Goal: Communication & Community: Answer question/provide support

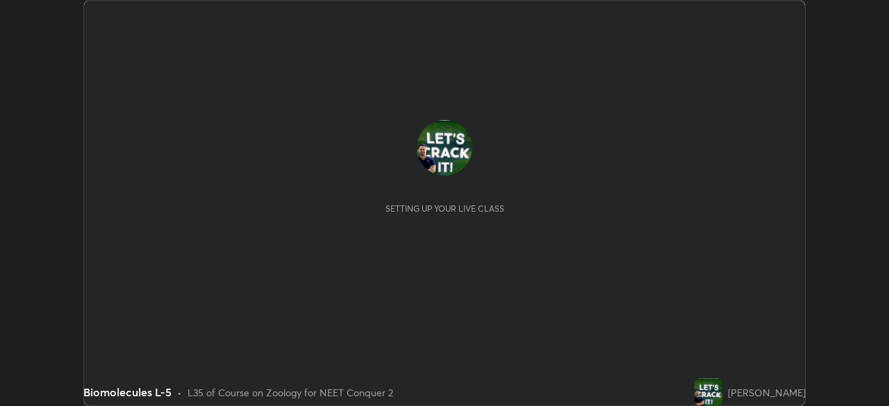
scroll to position [406, 889]
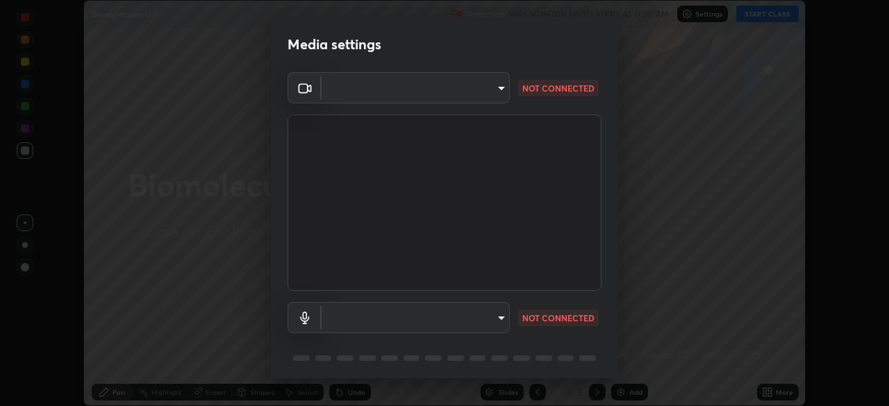
type input "e68af464f7f9ec2662c8dd58f0462b2d9bd4a3adfc91c634b4d9ed550f7d79d6"
type input "4853bebbdd99daa85ec881de7c9270d417bfeaa169075121ed1ad7609d9178ff"
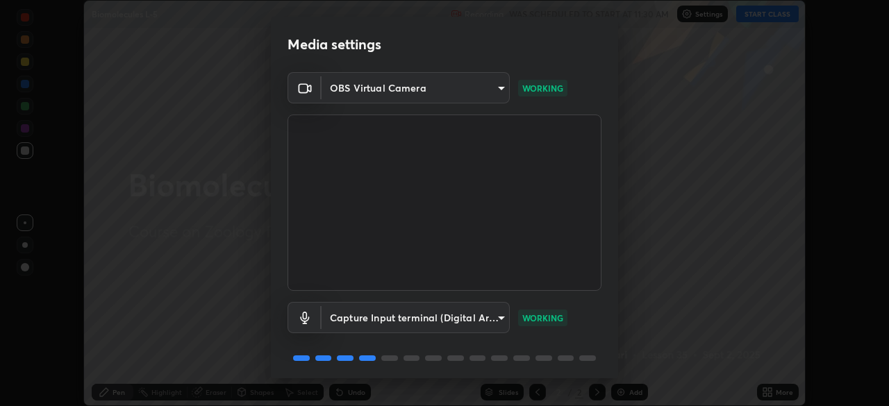
scroll to position [49, 0]
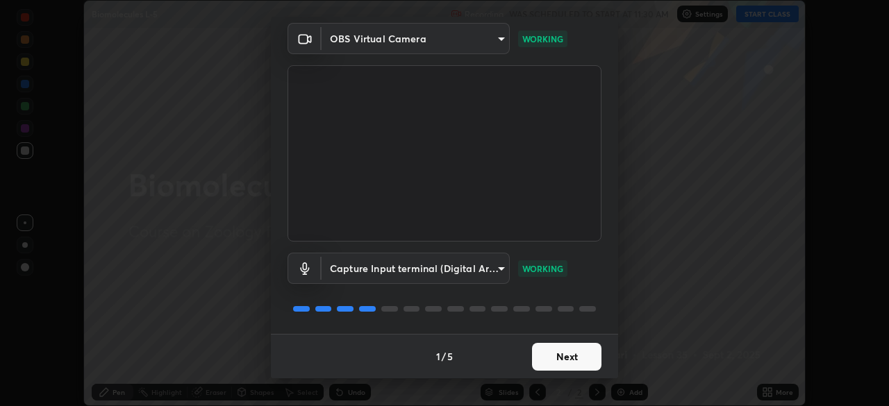
click at [554, 361] on button "Next" at bounding box center [566, 357] width 69 height 28
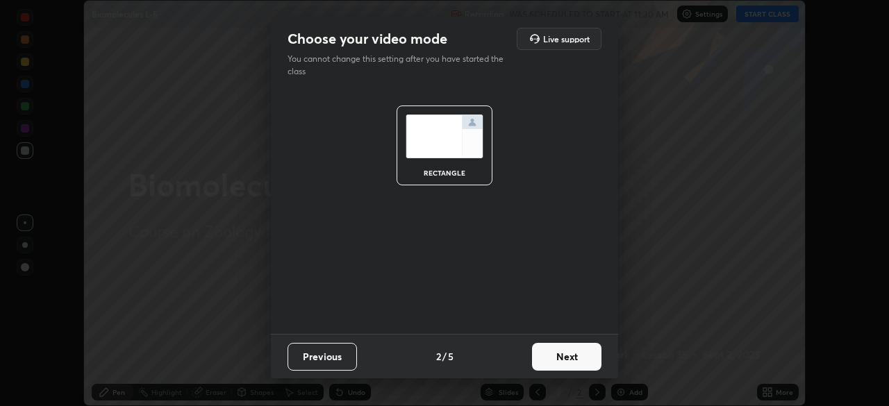
scroll to position [0, 0]
click at [557, 353] on button "Next" at bounding box center [566, 357] width 69 height 28
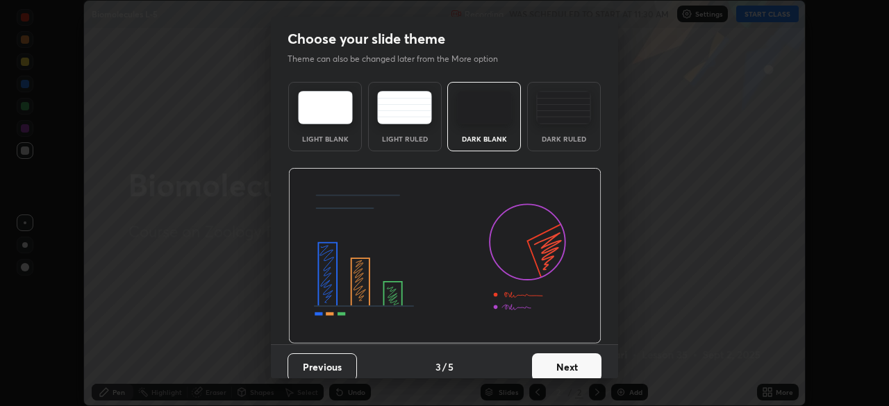
click at [550, 367] on button "Next" at bounding box center [566, 368] width 69 height 28
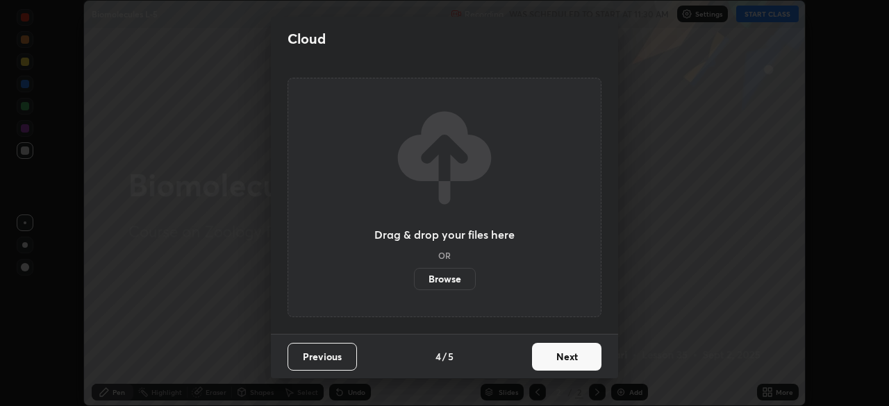
click at [554, 361] on button "Next" at bounding box center [566, 357] width 69 height 28
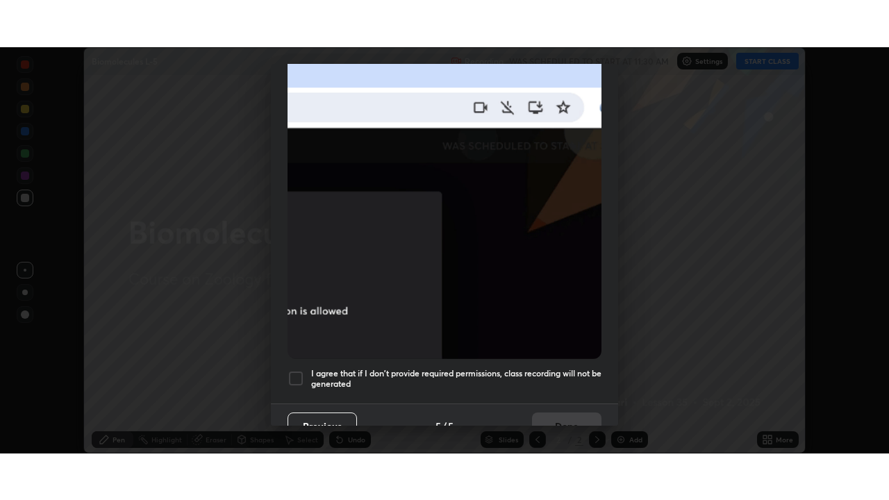
scroll to position [333, 0]
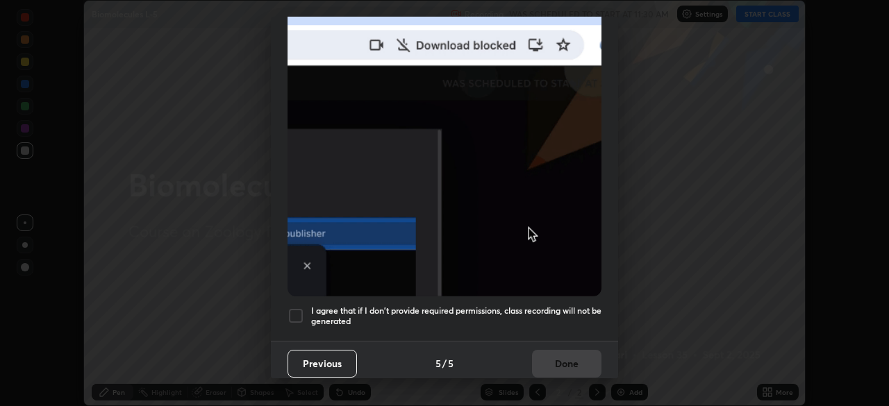
click at [290, 313] on div at bounding box center [296, 316] width 17 height 17
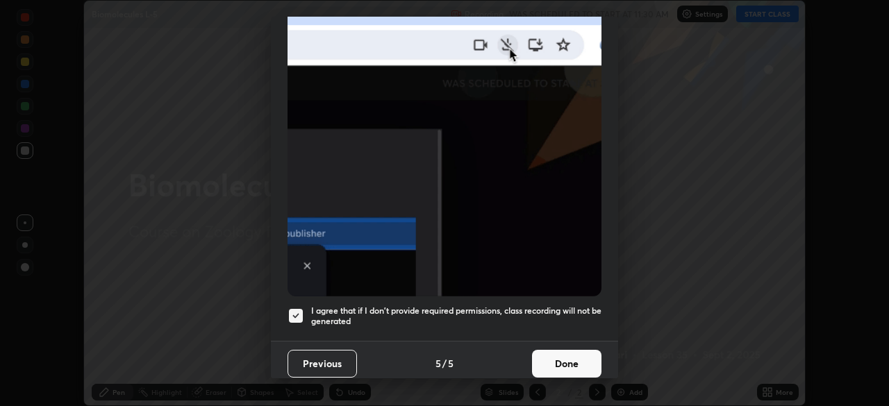
click at [560, 370] on button "Done" at bounding box center [566, 364] width 69 height 28
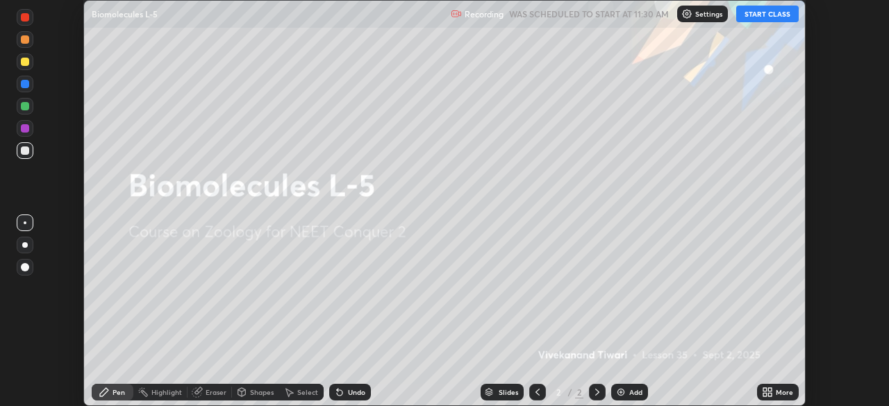
click at [765, 390] on icon at bounding box center [765, 389] width 3 height 3
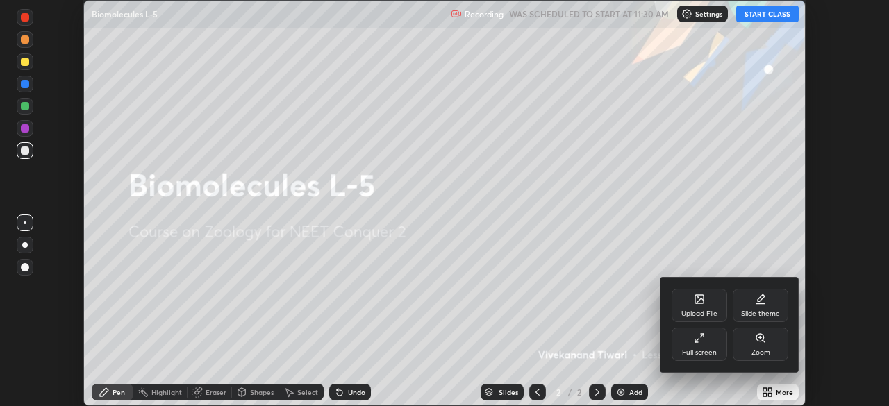
click at [696, 347] on div "Full screen" at bounding box center [700, 344] width 56 height 33
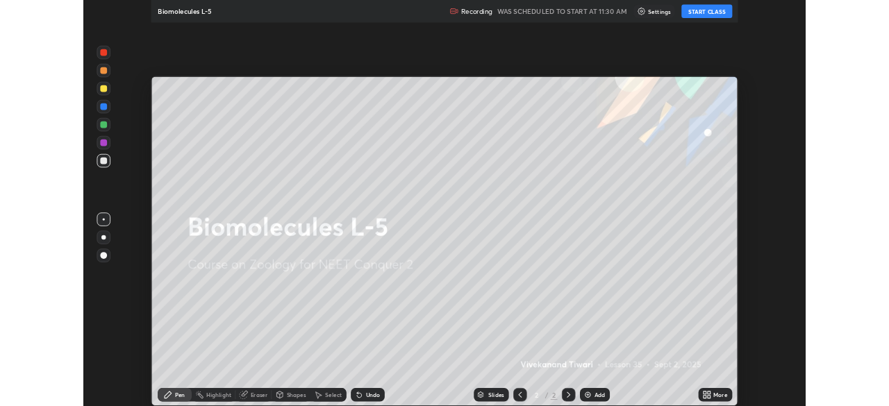
scroll to position [500, 889]
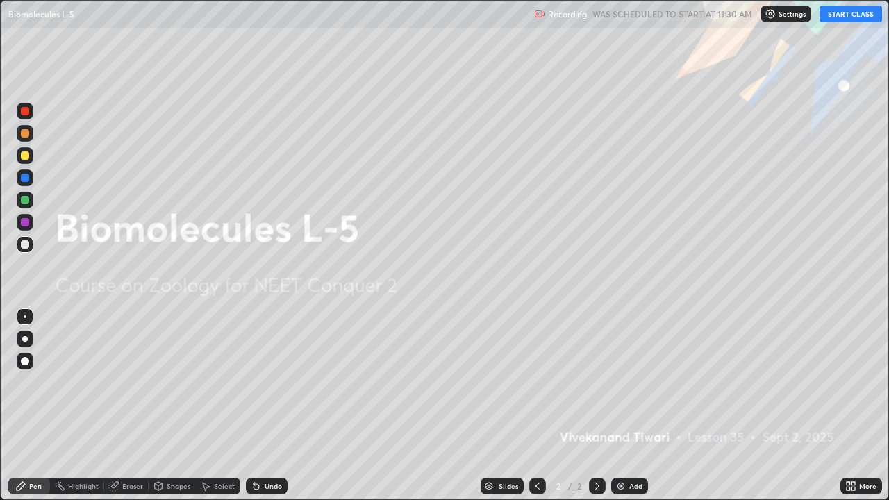
click at [846, 16] on button "START CLASS" at bounding box center [851, 14] width 63 height 17
click at [858, 406] on div "More" at bounding box center [862, 486] width 42 height 17
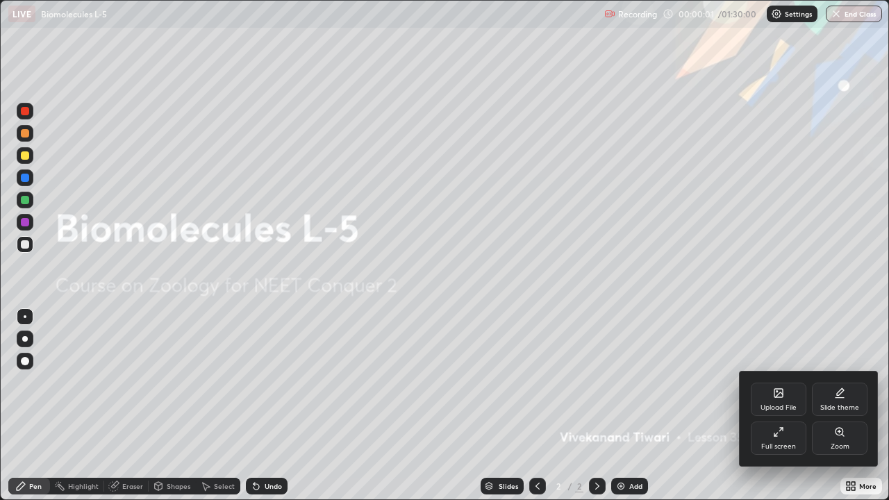
click at [784, 406] on div "Full screen" at bounding box center [779, 438] width 56 height 33
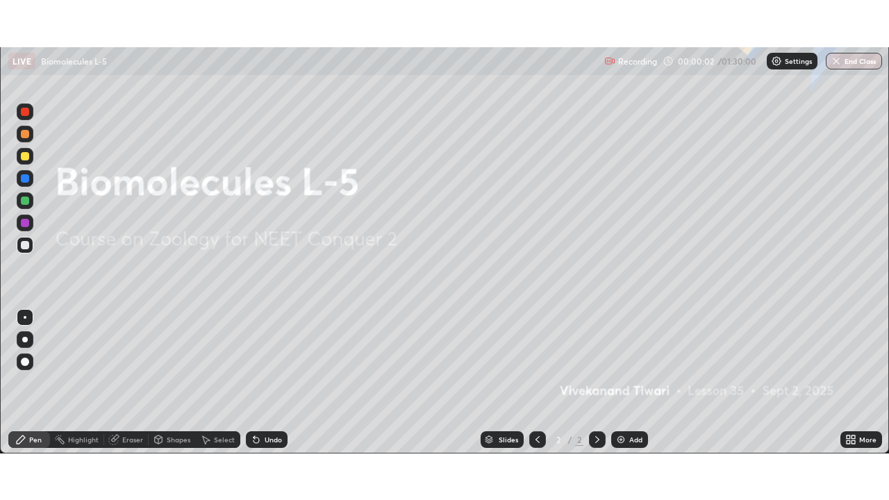
scroll to position [69071, 68588]
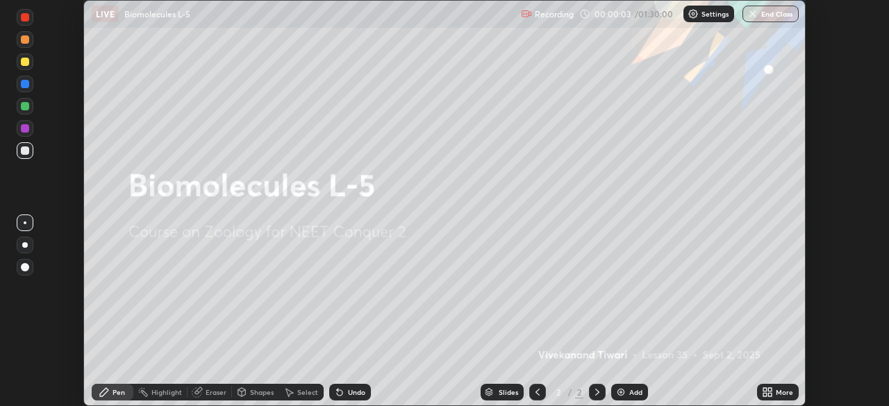
click at [777, 393] on div "More" at bounding box center [784, 392] width 17 height 7
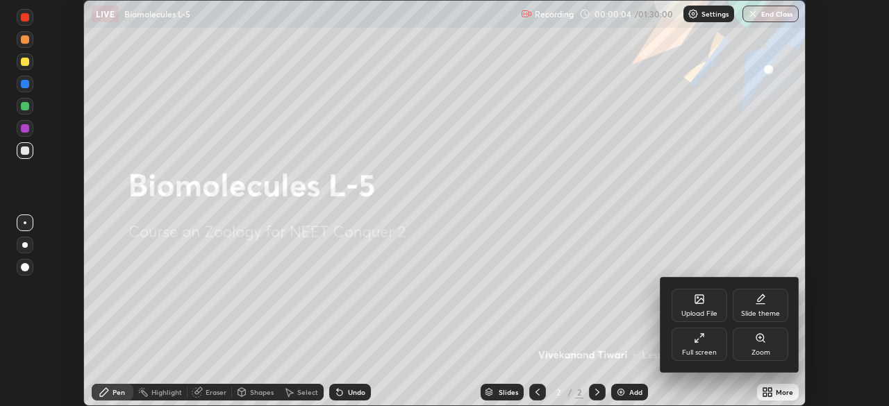
click at [717, 340] on div "Full screen" at bounding box center [700, 344] width 56 height 33
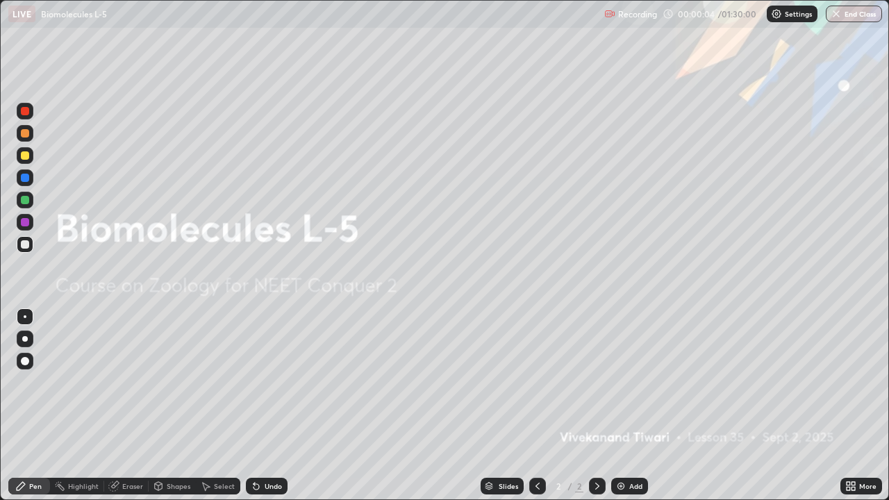
scroll to position [500, 889]
click at [860, 406] on div "More" at bounding box center [862, 486] width 42 height 17
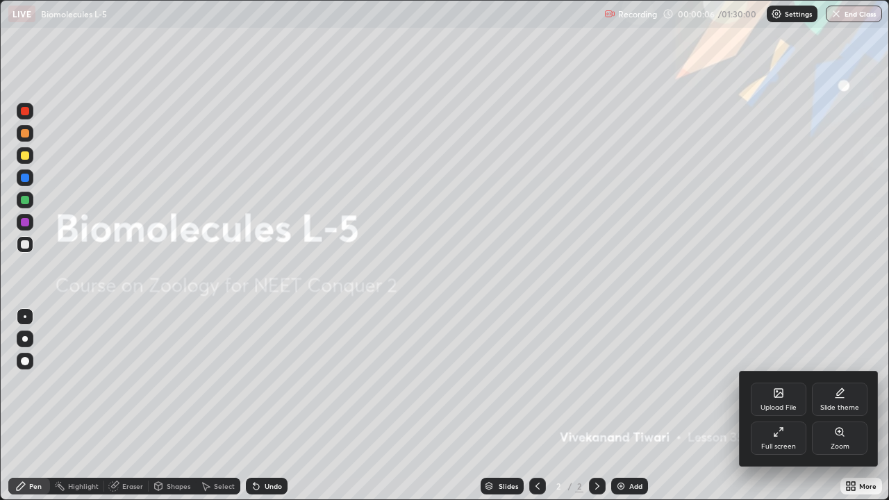
click at [849, 399] on div "Slide theme" at bounding box center [840, 399] width 56 height 33
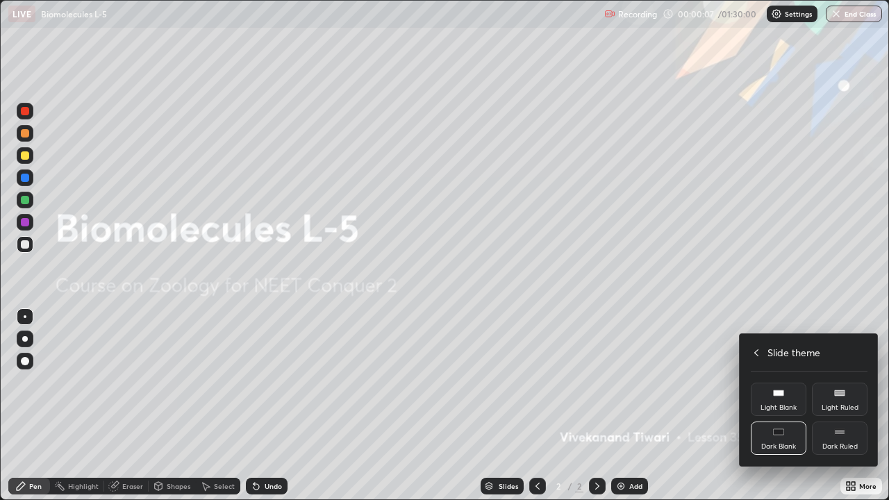
click at [846, 406] on div "Dark Ruled" at bounding box center [840, 438] width 56 height 33
click at [701, 317] on div at bounding box center [444, 250] width 889 height 500
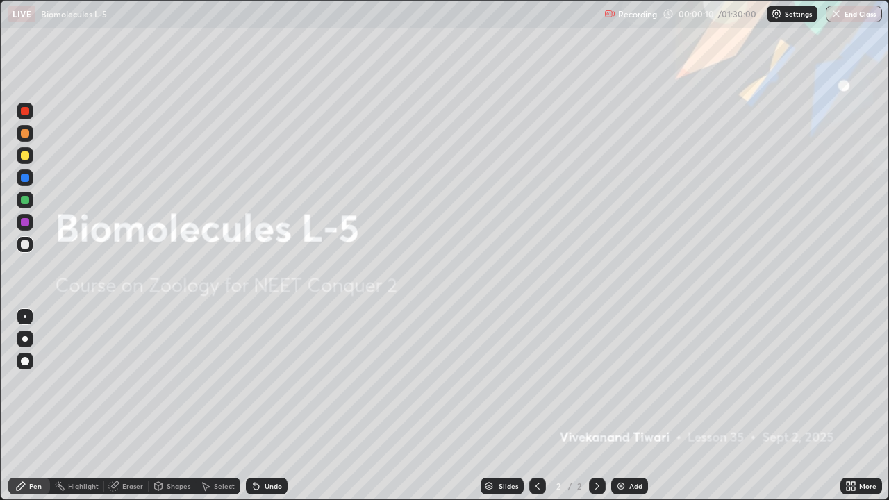
click at [629, 406] on div "Add" at bounding box center [635, 486] width 13 height 7
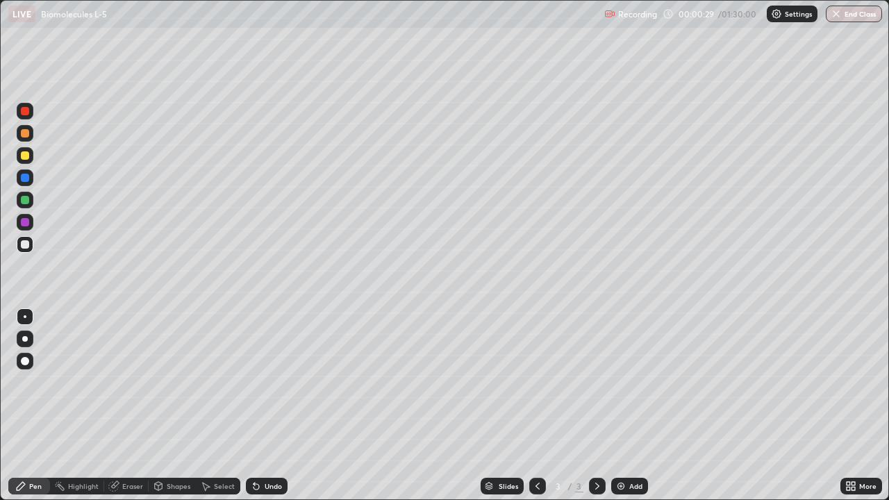
click at [128, 406] on div "Eraser" at bounding box center [132, 486] width 21 height 7
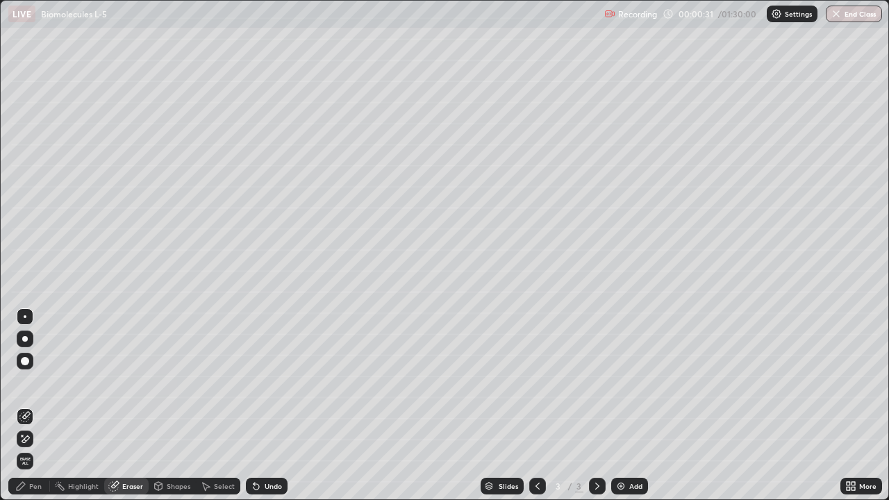
click at [37, 406] on div "Pen" at bounding box center [35, 486] width 13 height 7
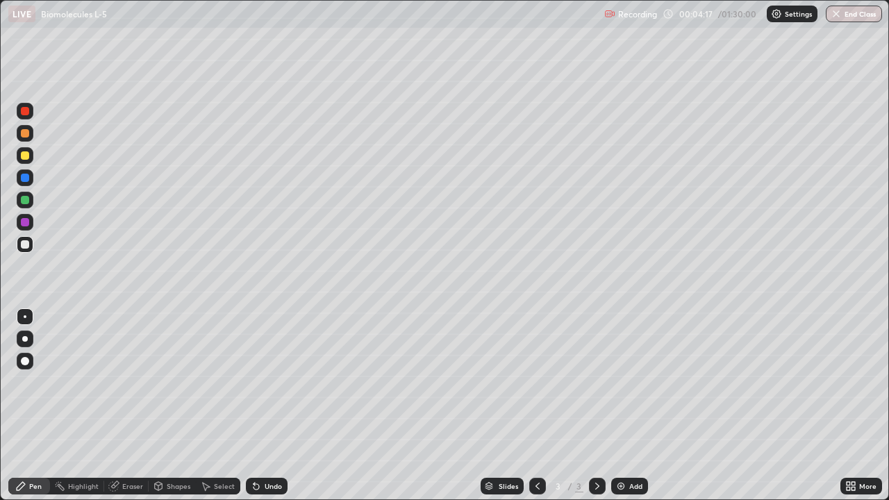
click at [127, 406] on div "Eraser" at bounding box center [132, 486] width 21 height 7
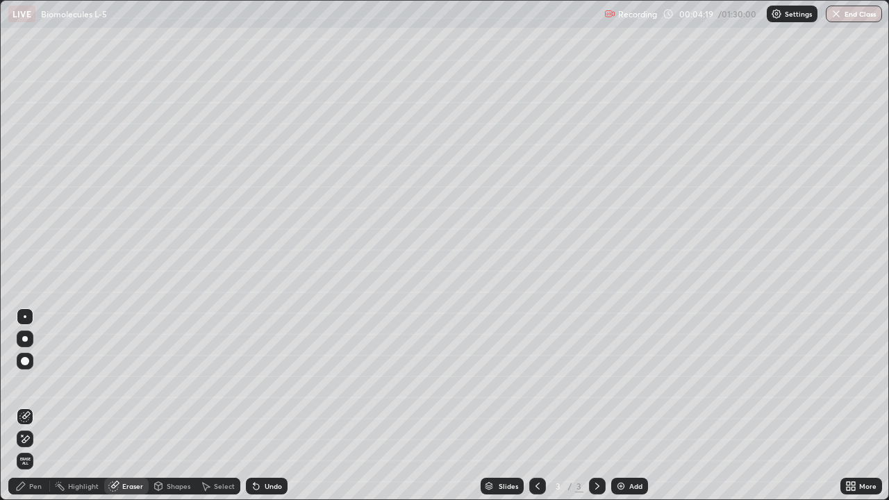
click at [43, 406] on div "Pen" at bounding box center [29, 486] width 42 height 17
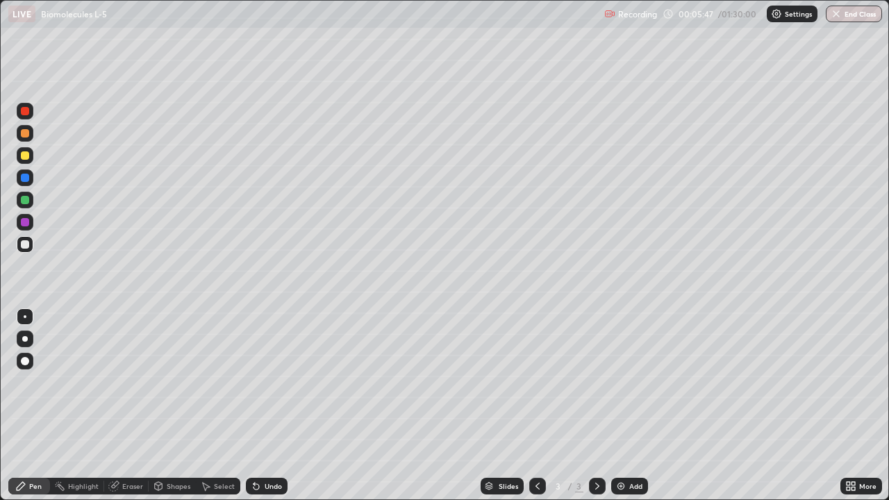
click at [858, 406] on div "More" at bounding box center [862, 486] width 42 height 17
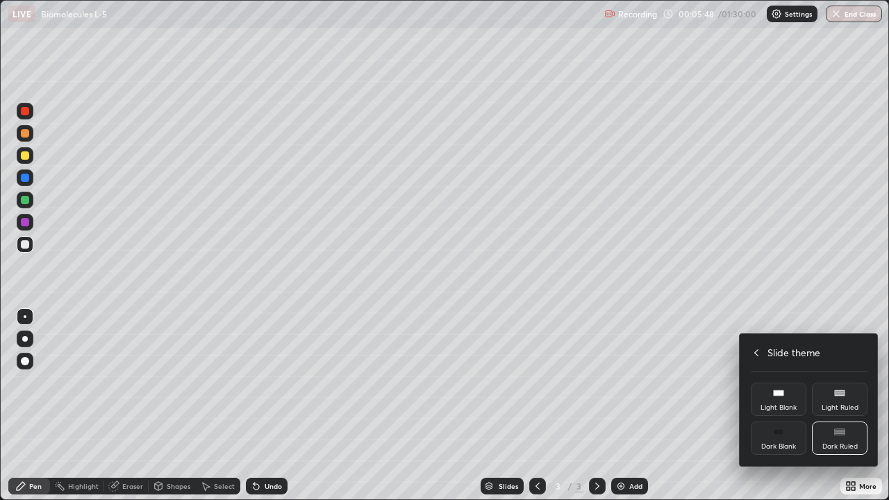
click at [757, 352] on icon at bounding box center [756, 352] width 11 height 11
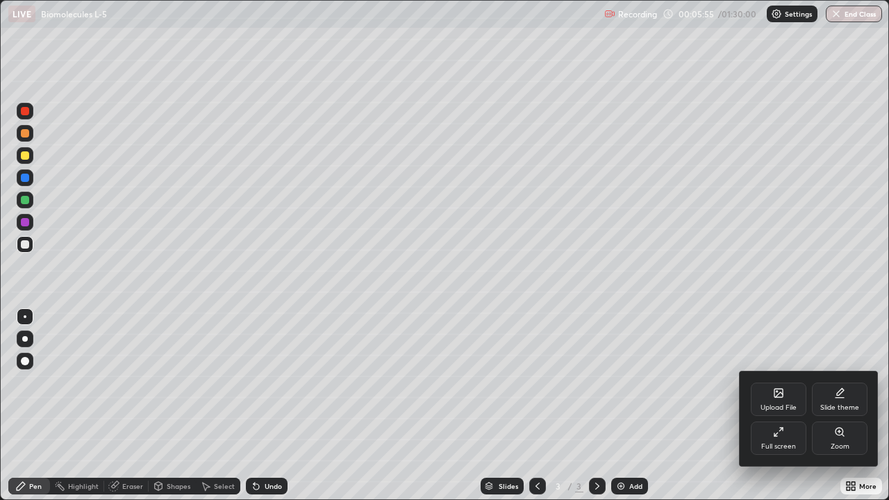
click at [126, 406] on div at bounding box center [444, 250] width 889 height 500
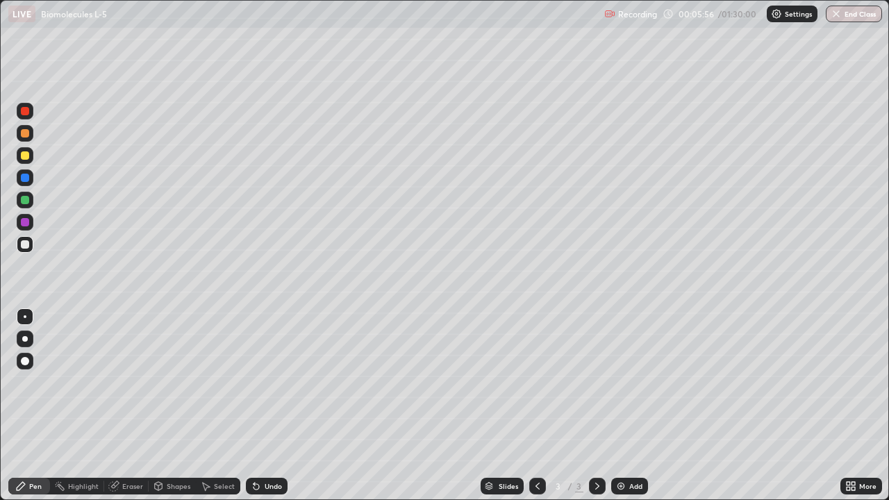
click at [125, 406] on div "Eraser" at bounding box center [126, 486] width 44 height 17
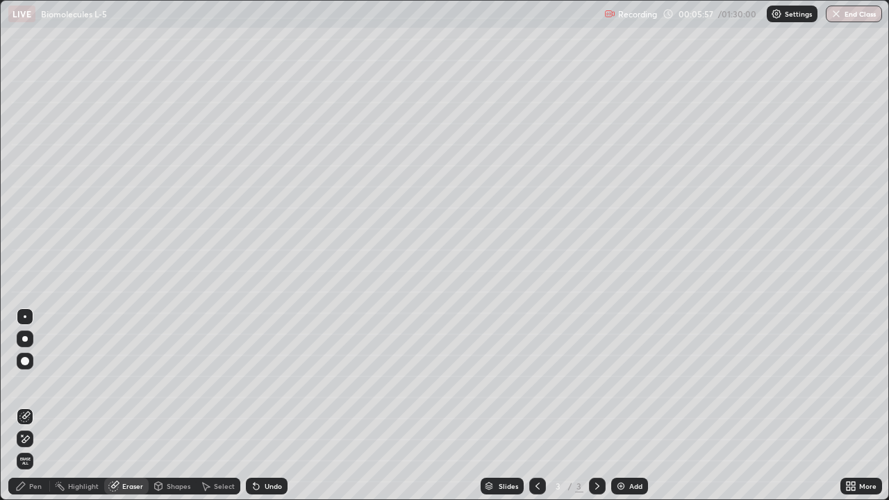
click at [31, 406] on span "Erase all" at bounding box center [24, 461] width 15 height 8
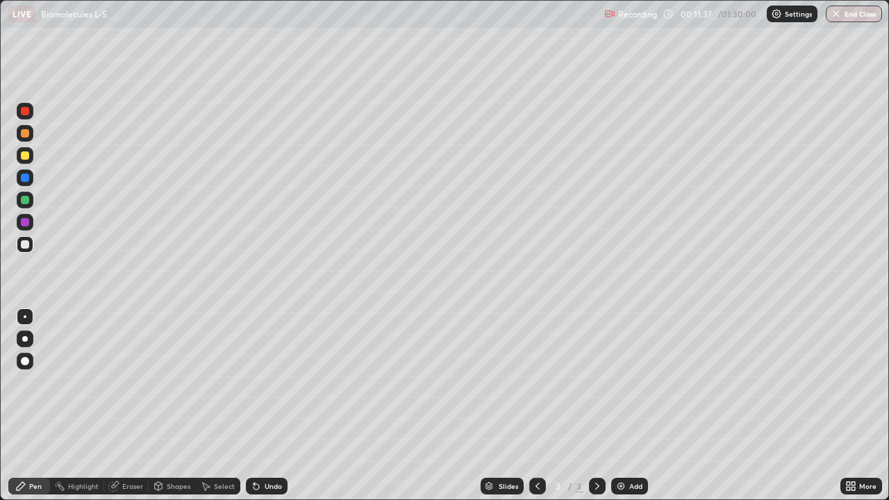
click at [211, 406] on div "Select" at bounding box center [218, 486] width 44 height 17
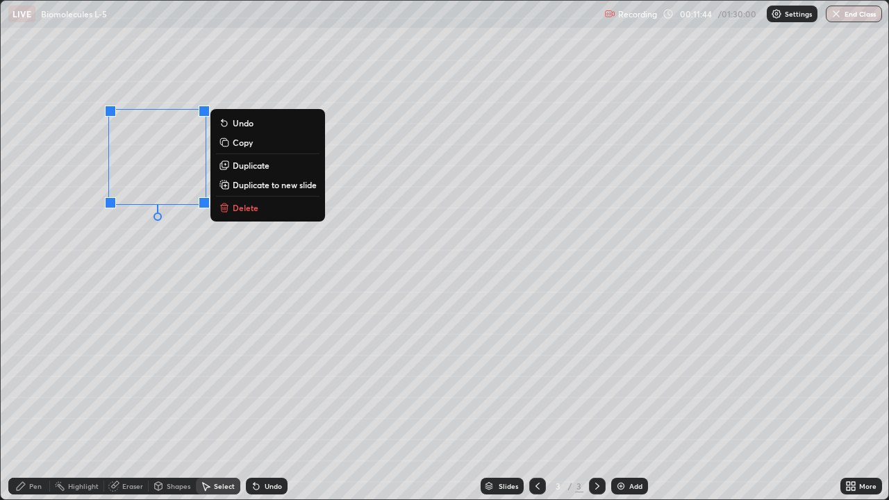
click at [236, 199] on button "Delete" at bounding box center [268, 207] width 104 height 17
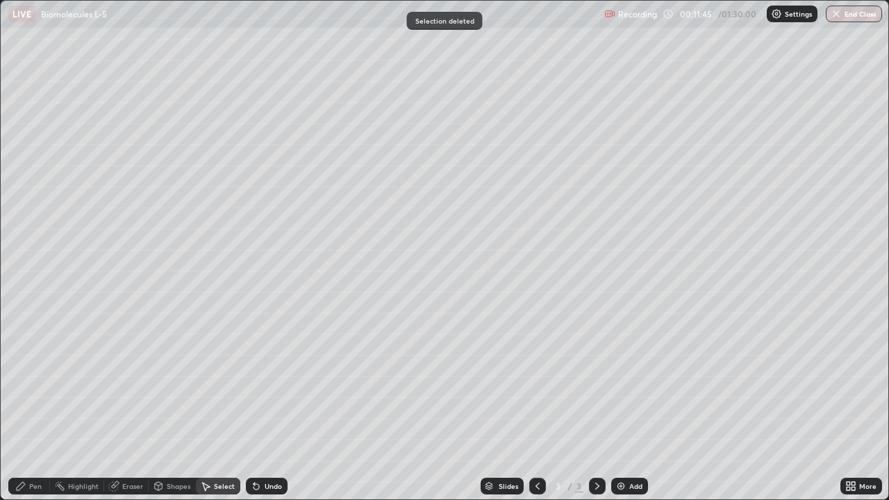
click at [122, 406] on div "Eraser" at bounding box center [126, 486] width 44 height 17
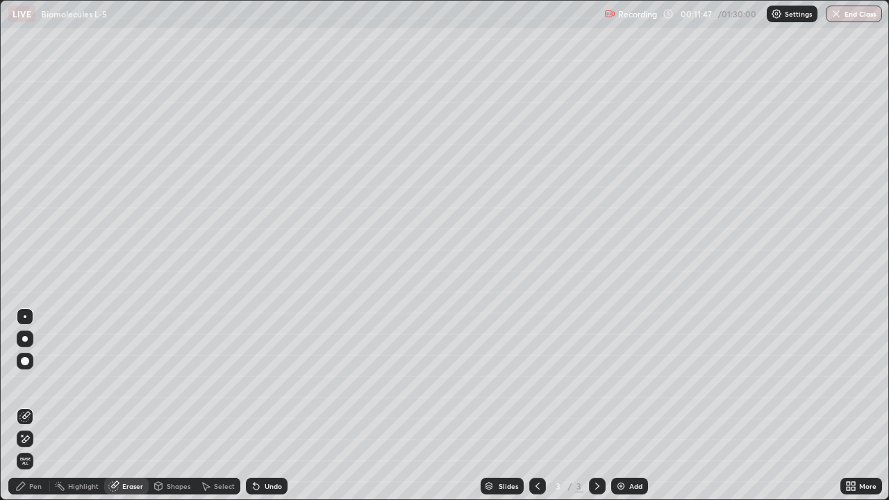
click at [39, 406] on div "Pen" at bounding box center [35, 486] width 13 height 7
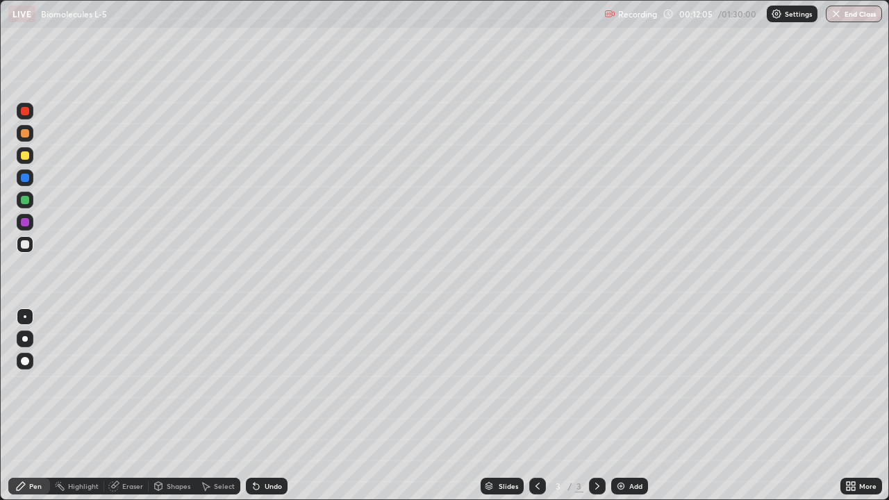
click at [118, 406] on div "Eraser" at bounding box center [126, 486] width 44 height 17
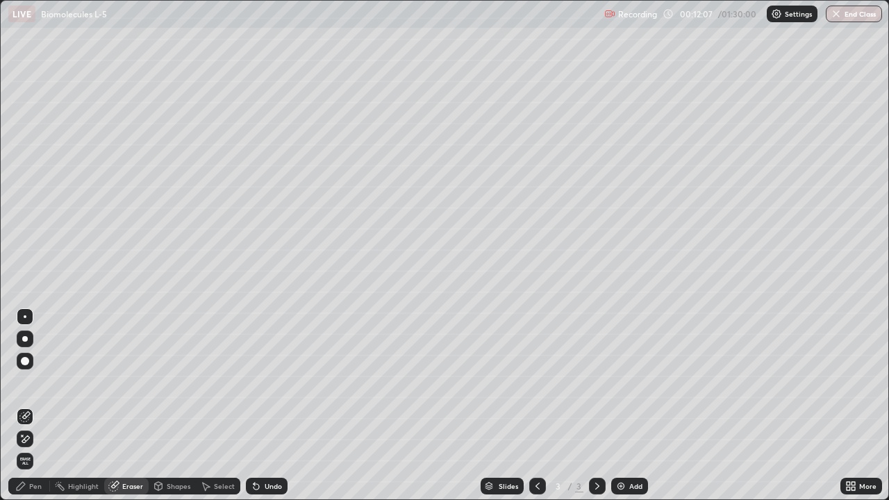
click at [33, 406] on div "Pen" at bounding box center [29, 486] width 42 height 17
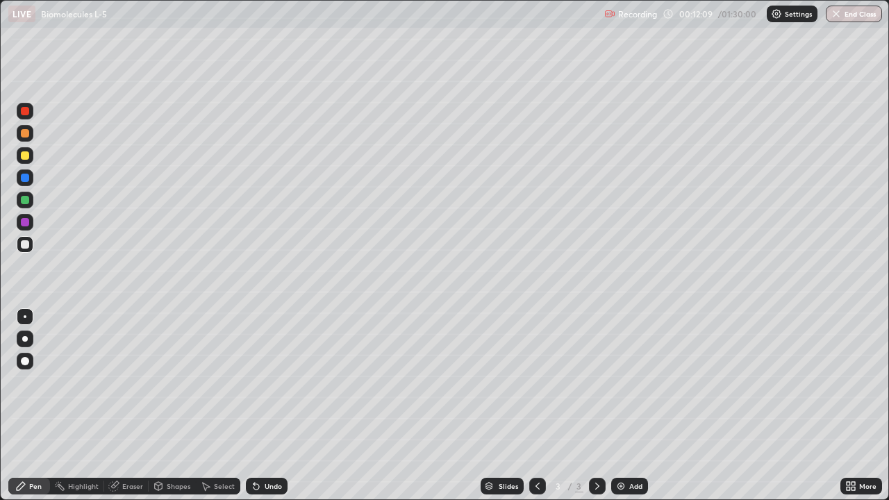
click at [120, 406] on div "Eraser" at bounding box center [126, 486] width 44 height 17
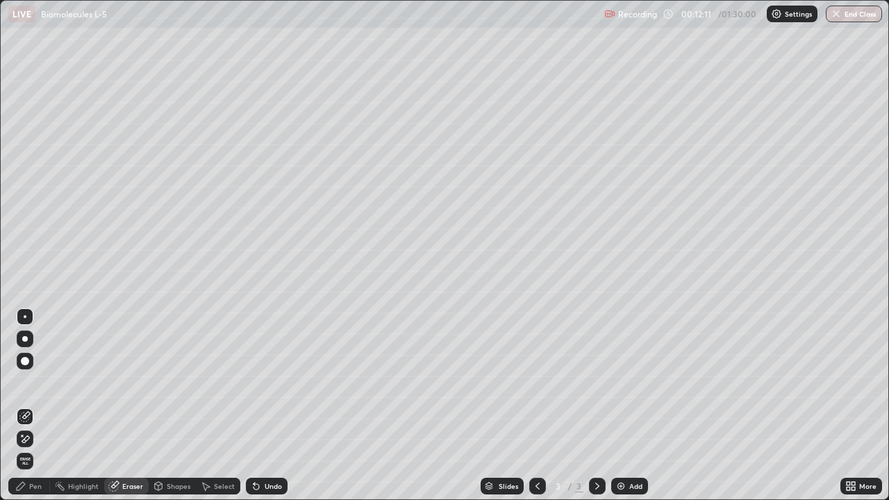
click at [22, 406] on div "Pen" at bounding box center [29, 486] width 42 height 17
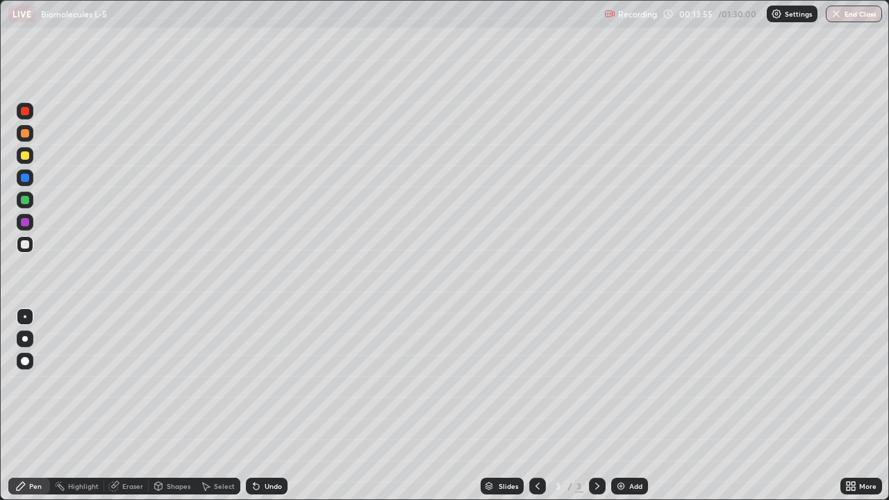
click at [131, 406] on div "Eraser" at bounding box center [126, 486] width 44 height 17
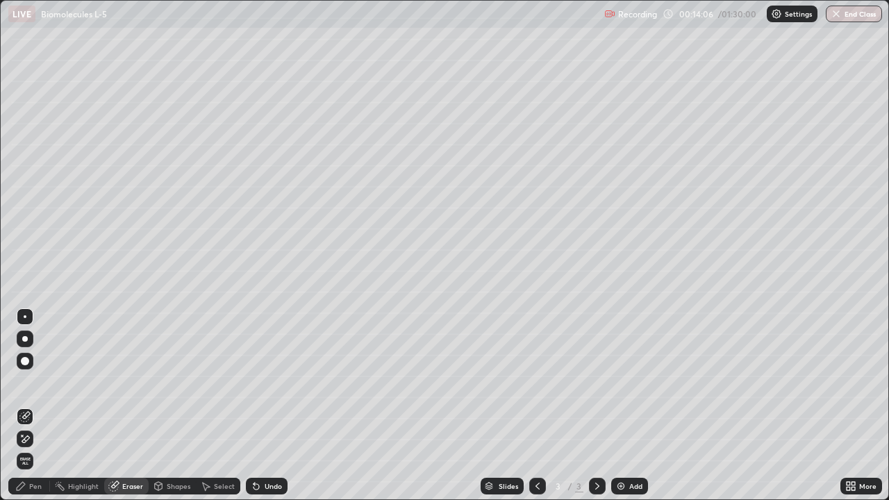
click at [35, 406] on div "Pen" at bounding box center [35, 486] width 13 height 7
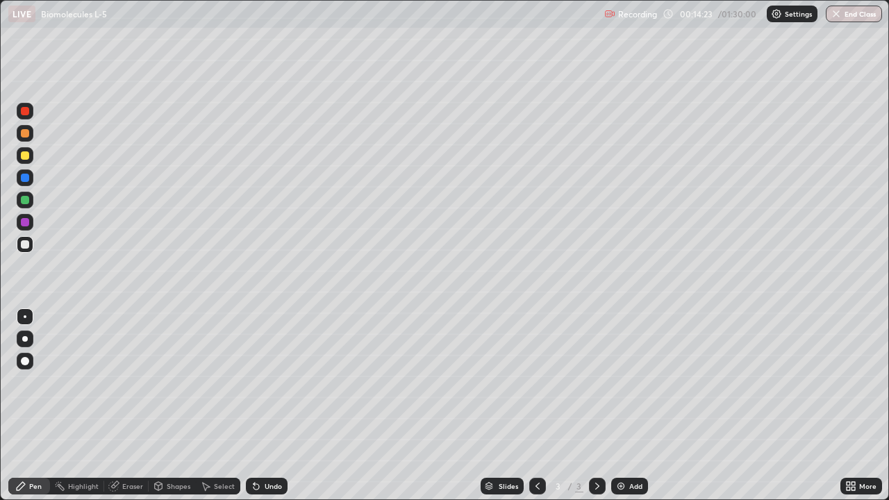
click at [123, 406] on div "Eraser" at bounding box center [132, 486] width 21 height 7
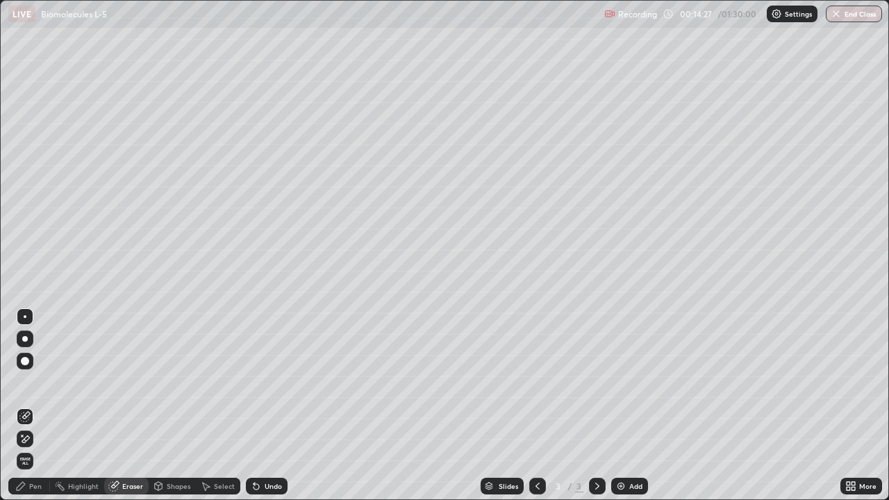
click at [33, 406] on div "Pen" at bounding box center [35, 486] width 13 height 7
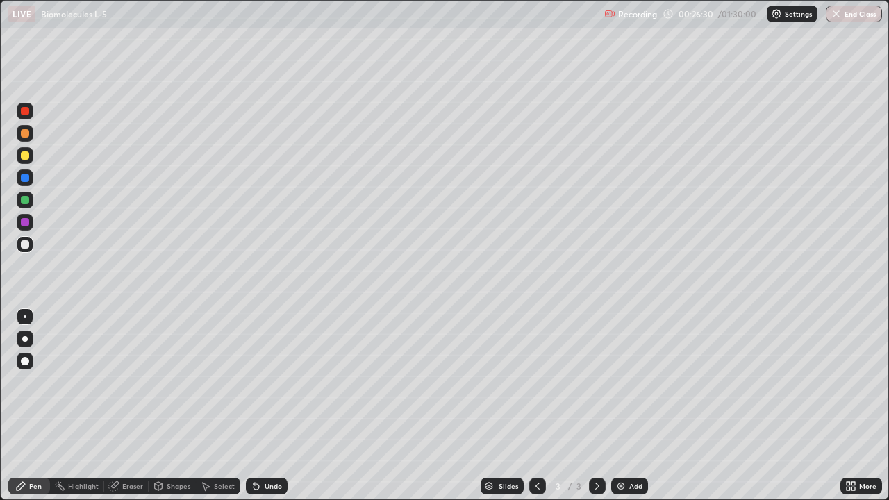
click at [536, 406] on icon at bounding box center [537, 486] width 11 height 11
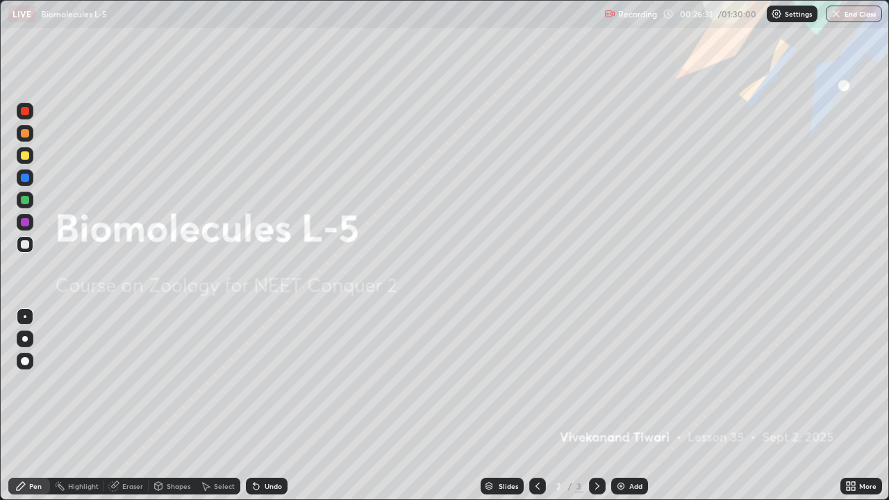
click at [601, 406] on icon at bounding box center [597, 486] width 11 height 11
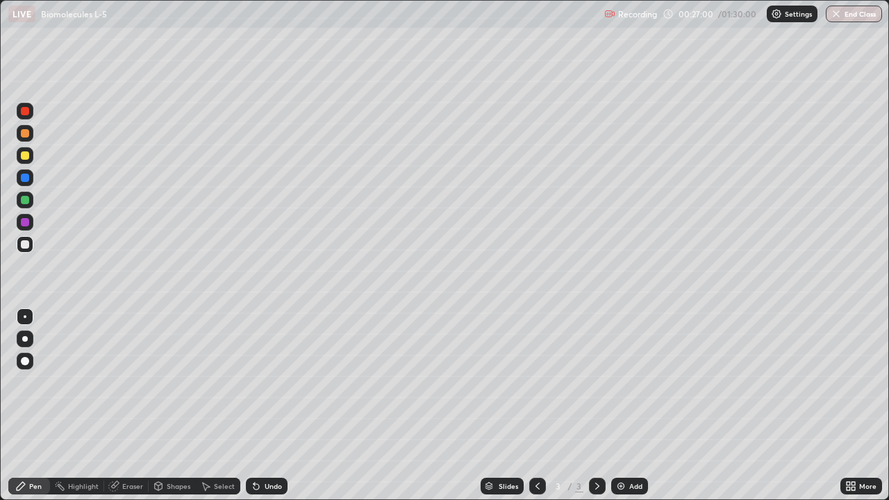
click at [784, 22] on div "Settings" at bounding box center [792, 14] width 51 height 17
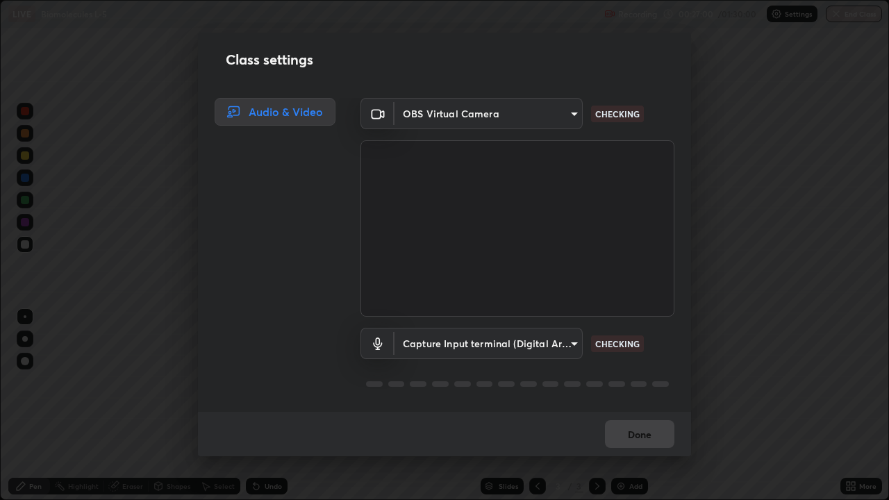
click at [788, 35] on div "Class settings Audio & Video OBS Virtual Camera e68af464f7f9ec2662c8dd58f0462b2…" at bounding box center [444, 250] width 889 height 500
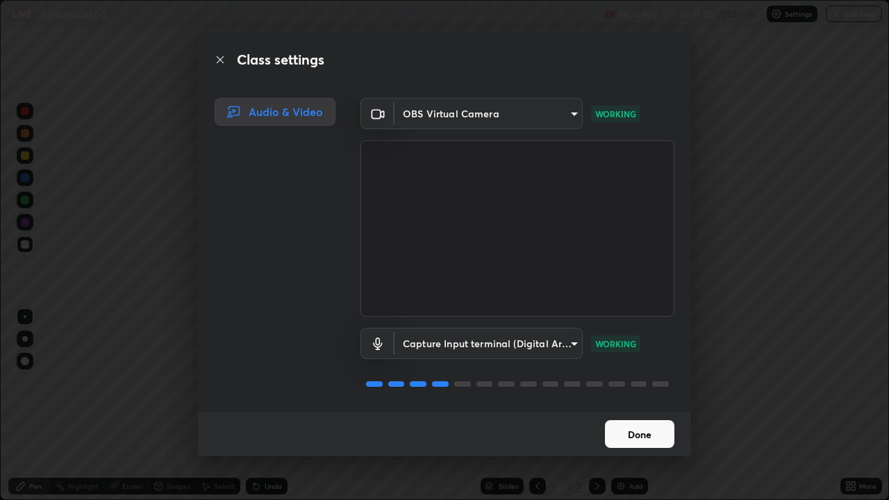
click at [643, 406] on button "Done" at bounding box center [639, 434] width 69 height 28
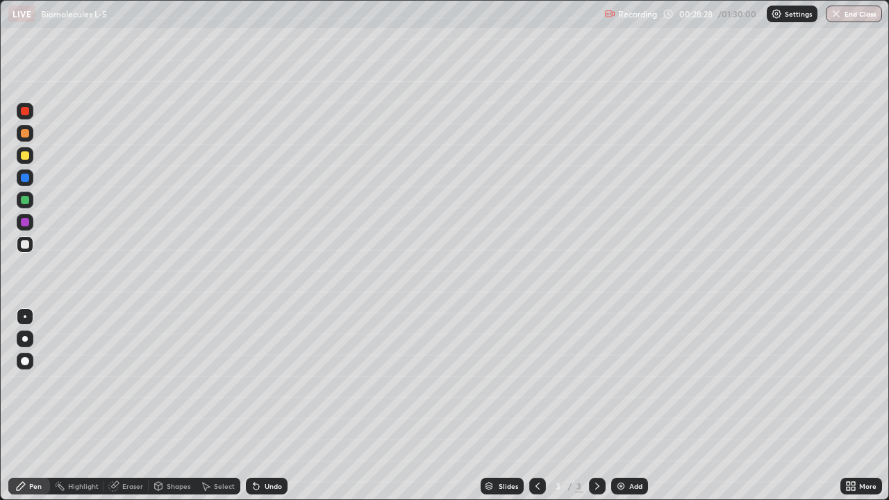
click at [843, 406] on div "More" at bounding box center [862, 486] width 42 height 17
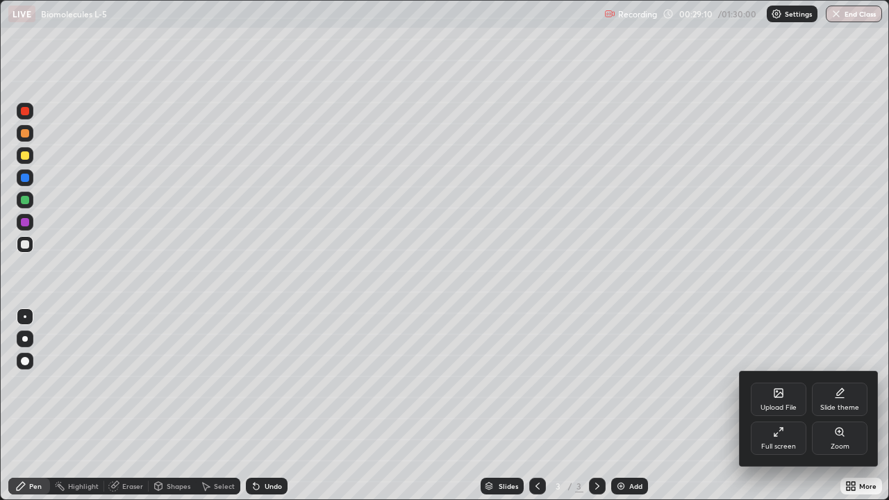
click at [681, 406] on div at bounding box center [444, 250] width 889 height 500
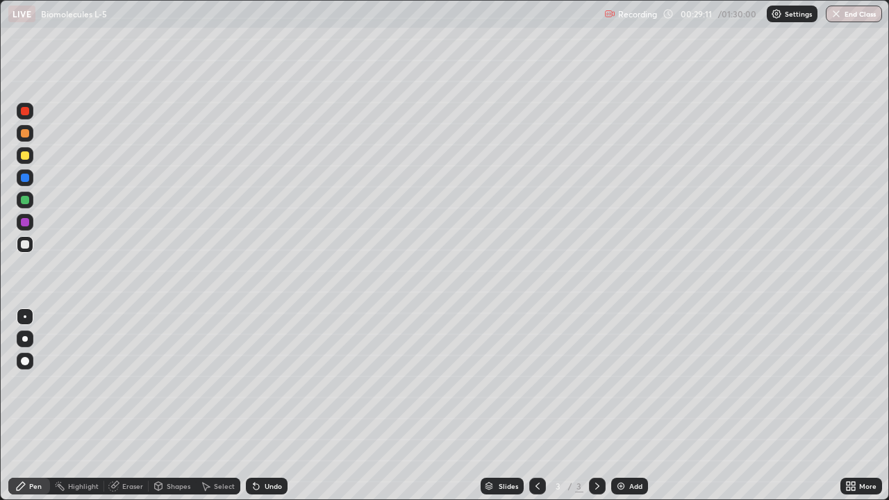
click at [627, 406] on div "Add" at bounding box center [629, 486] width 37 height 17
click at [125, 406] on div "Eraser" at bounding box center [132, 486] width 21 height 7
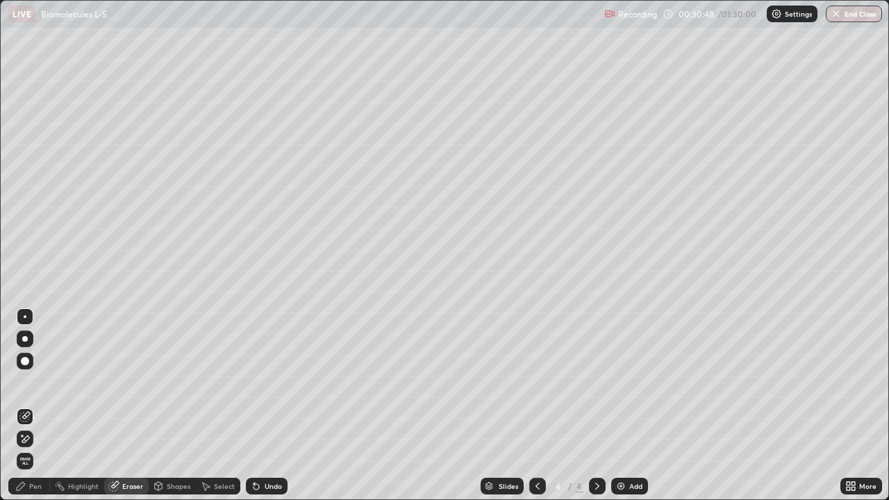
click at [26, 406] on span "Erase all" at bounding box center [24, 461] width 15 height 8
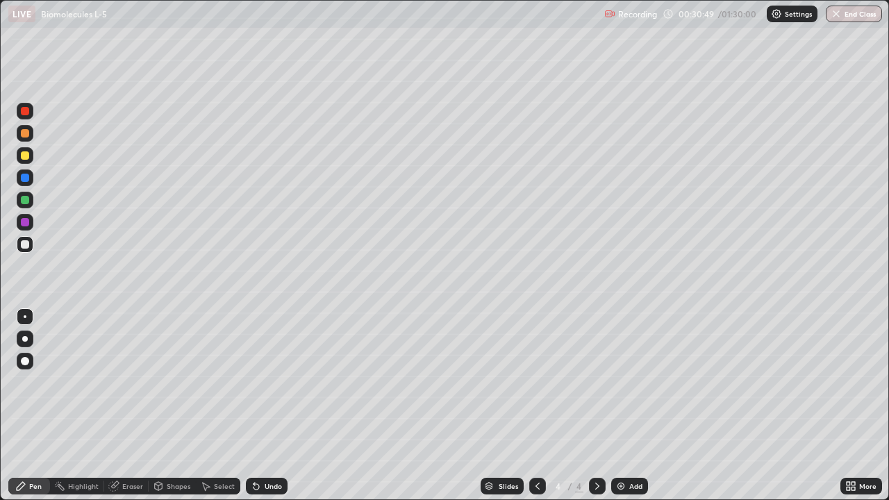
click at [24, 406] on icon at bounding box center [20, 486] width 11 height 11
click at [25, 223] on div at bounding box center [25, 222] width 8 height 8
click at [119, 406] on div "Eraser" at bounding box center [126, 486] width 44 height 17
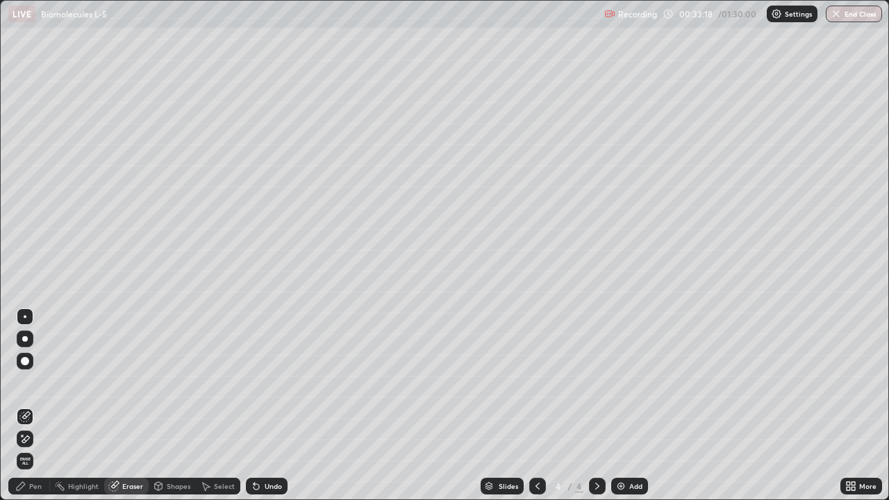
click at [111, 406] on icon at bounding box center [113, 486] width 9 height 9
click at [22, 406] on span "Erase all" at bounding box center [24, 461] width 15 height 8
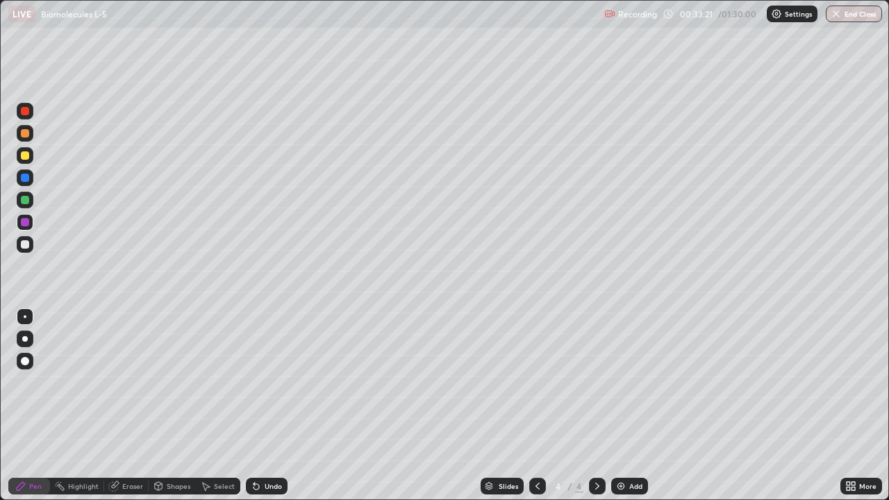
click at [22, 201] on div at bounding box center [25, 200] width 8 height 8
click at [126, 406] on div "Eraser" at bounding box center [126, 486] width 44 height 17
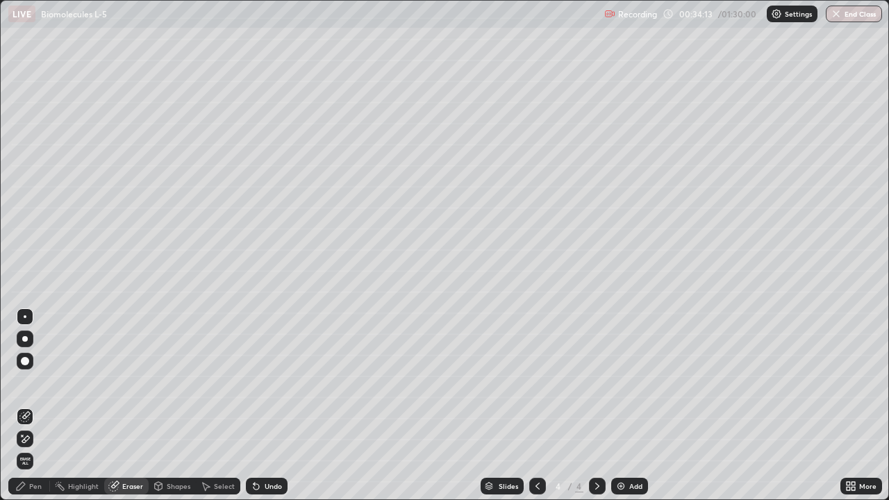
click at [30, 406] on div "Pen" at bounding box center [29, 486] width 42 height 17
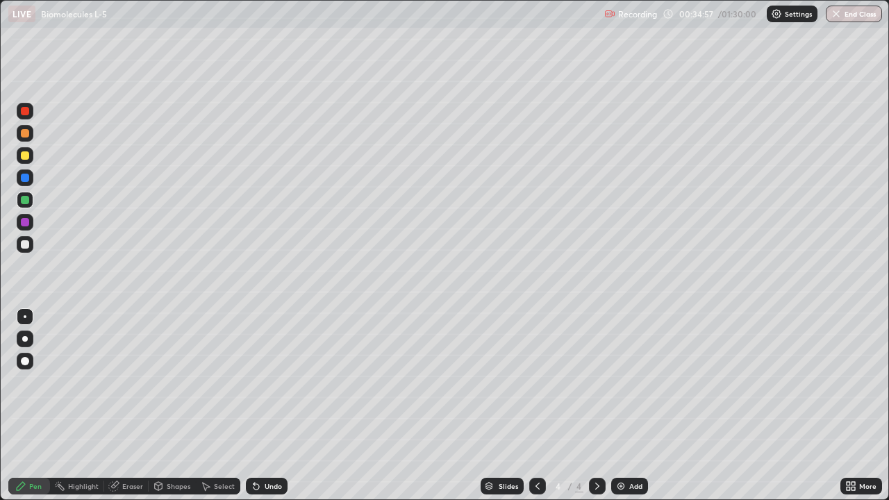
click at [123, 406] on div "Eraser" at bounding box center [126, 486] width 44 height 17
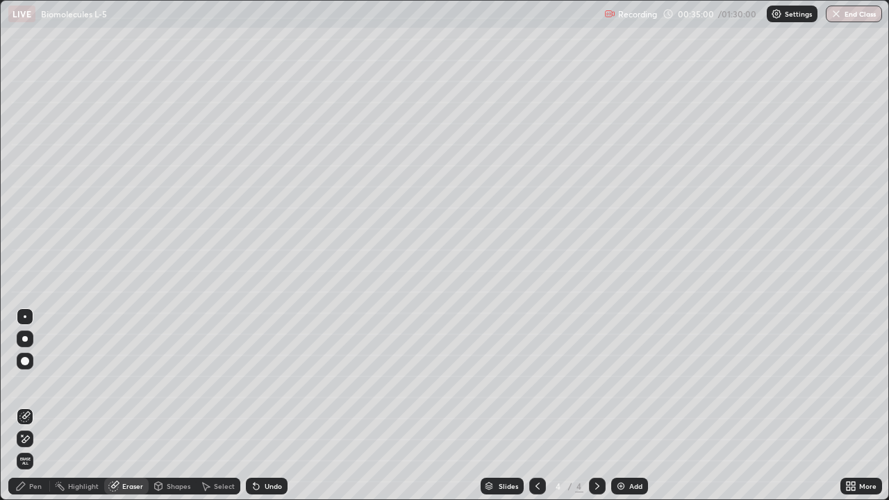
click at [31, 406] on div "Pen" at bounding box center [29, 486] width 42 height 17
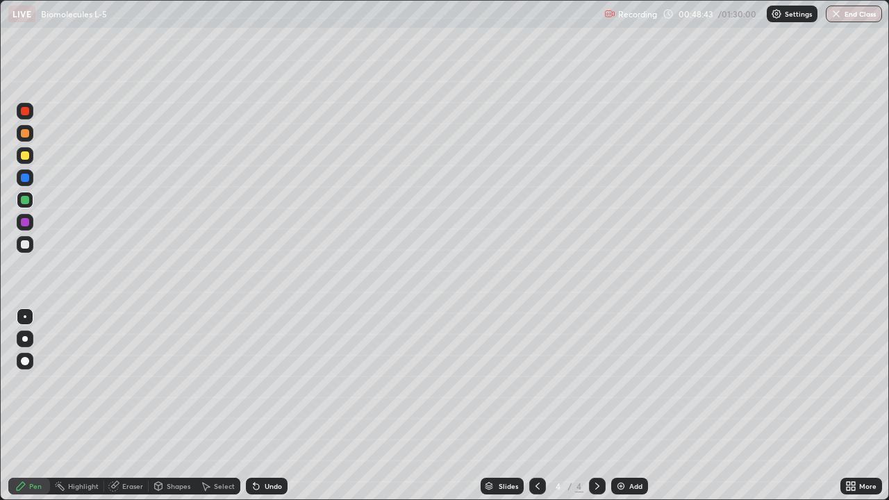
click at [616, 406] on img at bounding box center [621, 486] width 11 height 11
click at [536, 406] on icon at bounding box center [537, 486] width 11 height 11
click at [875, 406] on div "More" at bounding box center [867, 486] width 17 height 7
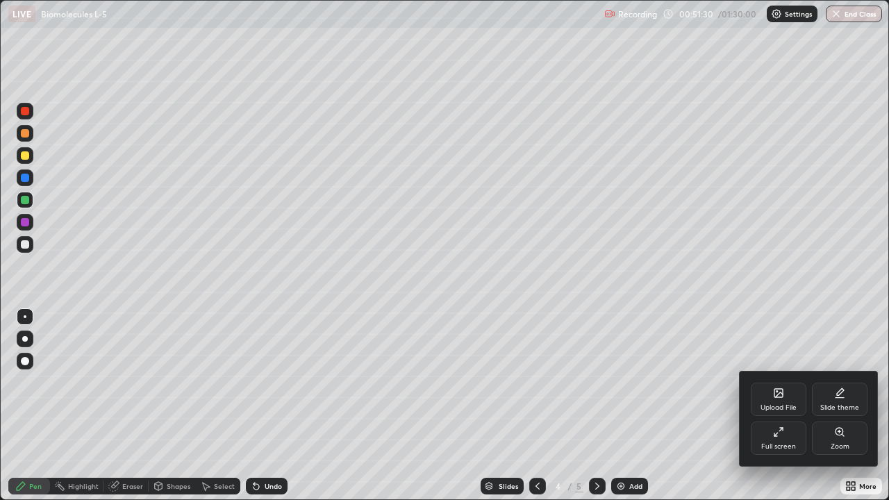
click at [875, 406] on div at bounding box center [444, 250] width 889 height 500
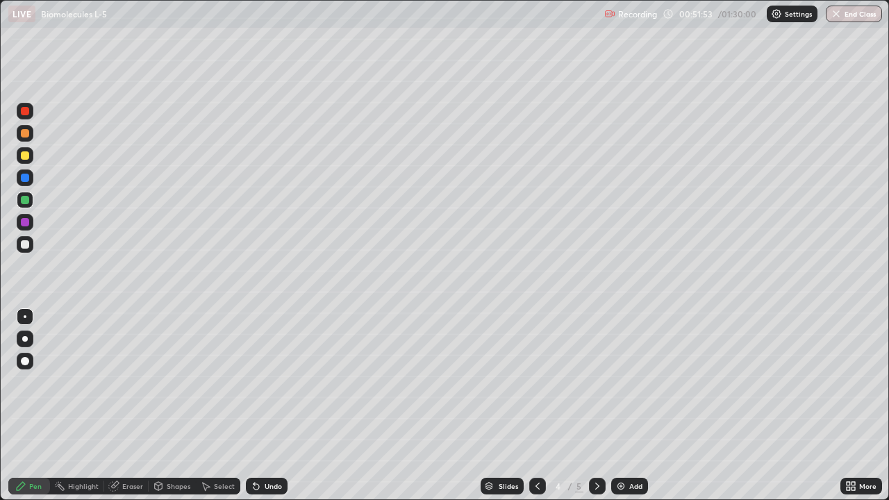
click at [620, 406] on img at bounding box center [621, 486] width 11 height 11
click at [122, 406] on div "Eraser" at bounding box center [132, 486] width 21 height 7
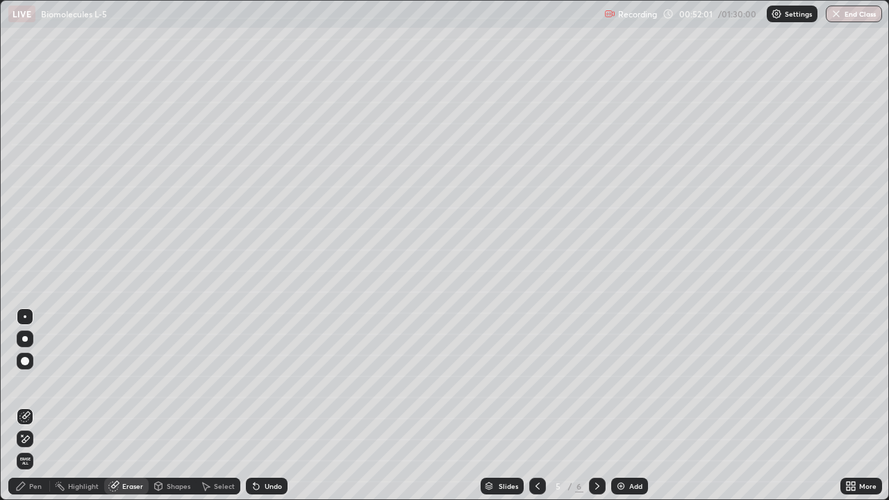
click at [23, 406] on div "Pen" at bounding box center [29, 486] width 42 height 17
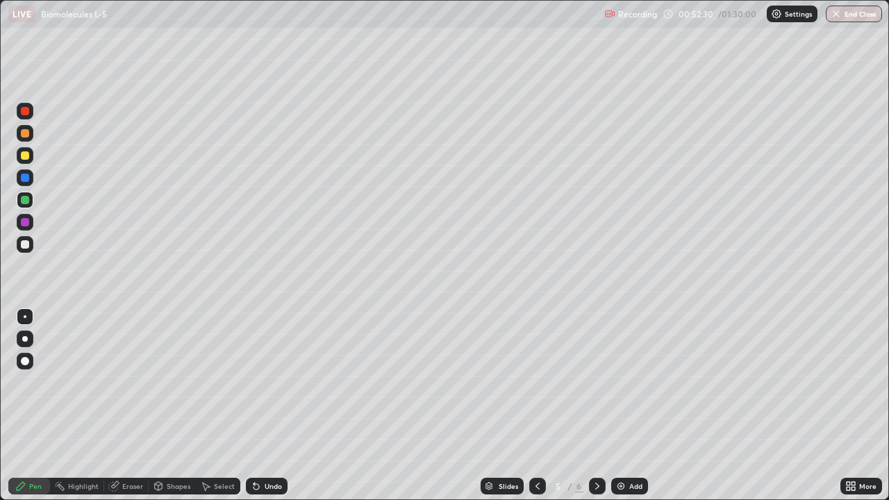
click at [126, 406] on div "Eraser" at bounding box center [132, 486] width 21 height 7
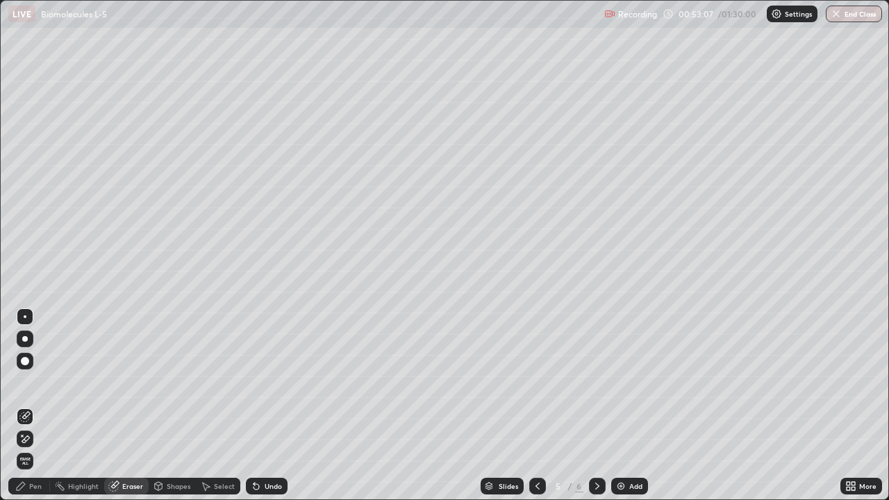
click at [33, 406] on div "Pen" at bounding box center [35, 486] width 13 height 7
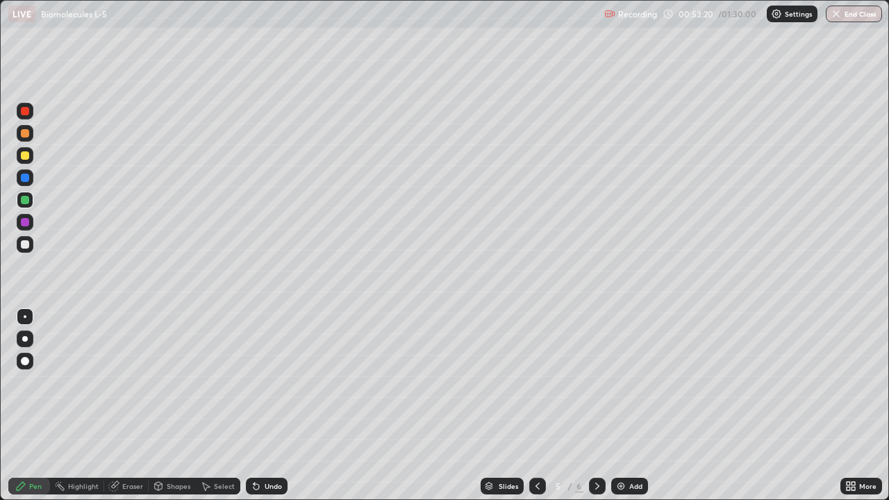
click at [27, 154] on div at bounding box center [25, 155] width 8 height 8
click at [122, 406] on div "Eraser" at bounding box center [126, 486] width 44 height 17
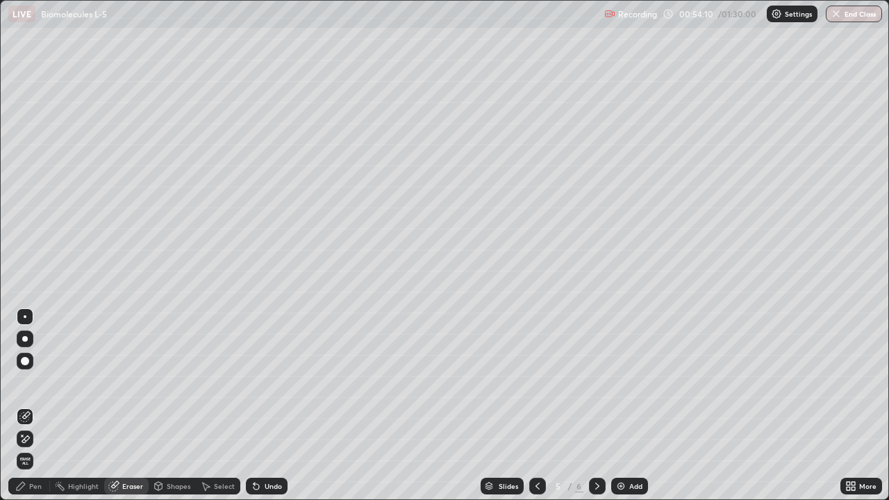
click at [28, 406] on div "Pen" at bounding box center [29, 486] width 42 height 17
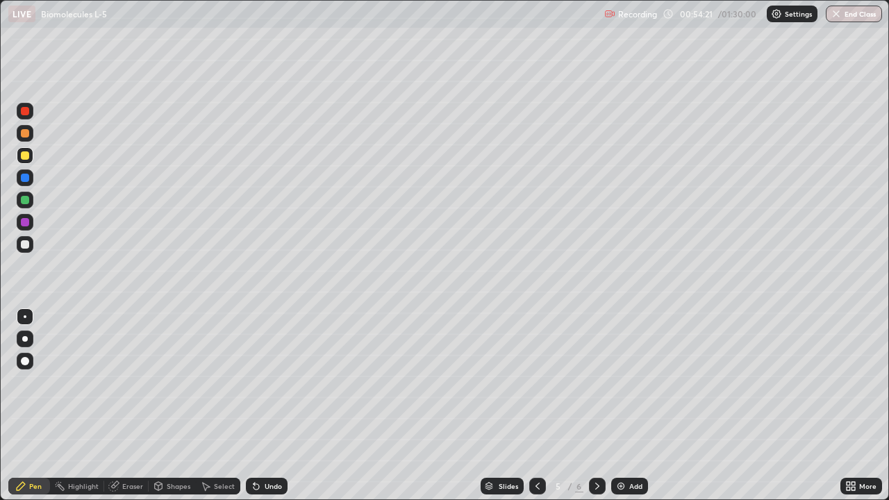
click at [28, 157] on div at bounding box center [25, 155] width 8 height 8
click at [117, 406] on icon at bounding box center [115, 484] width 8 height 7
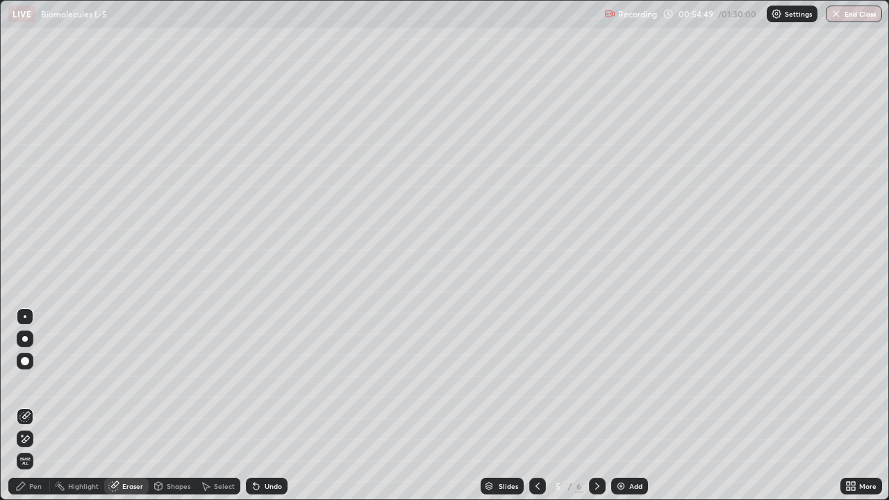
click at [27, 406] on div "Pen" at bounding box center [29, 486] width 42 height 17
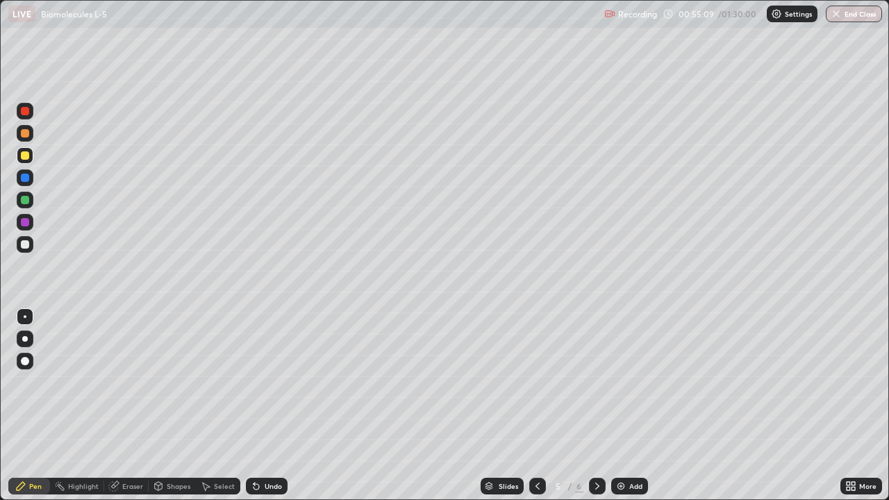
click at [126, 406] on div "Eraser" at bounding box center [132, 486] width 21 height 7
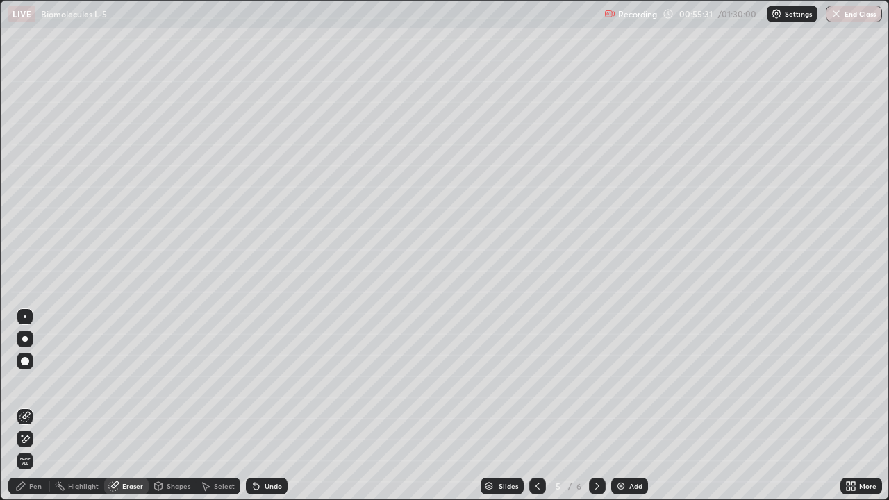
click at [132, 406] on div "Eraser" at bounding box center [132, 486] width 21 height 7
click at [40, 406] on div "Pen" at bounding box center [35, 486] width 13 height 7
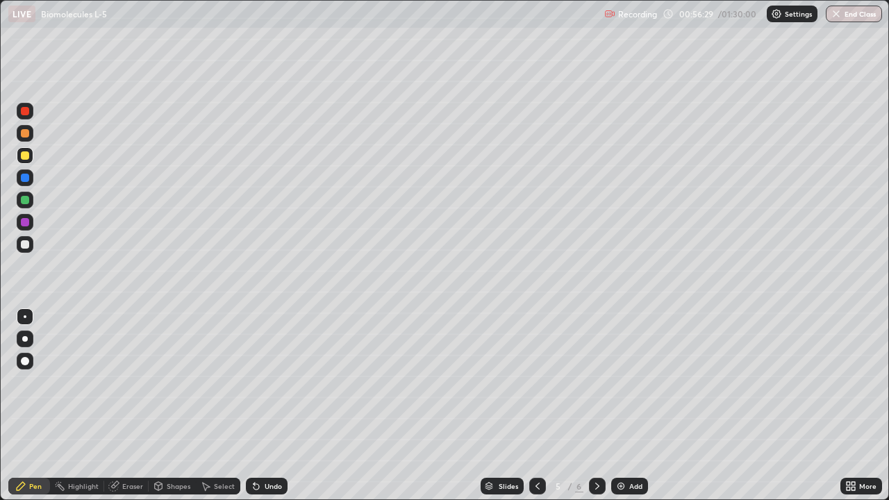
click at [120, 406] on div "Eraser" at bounding box center [126, 486] width 44 height 17
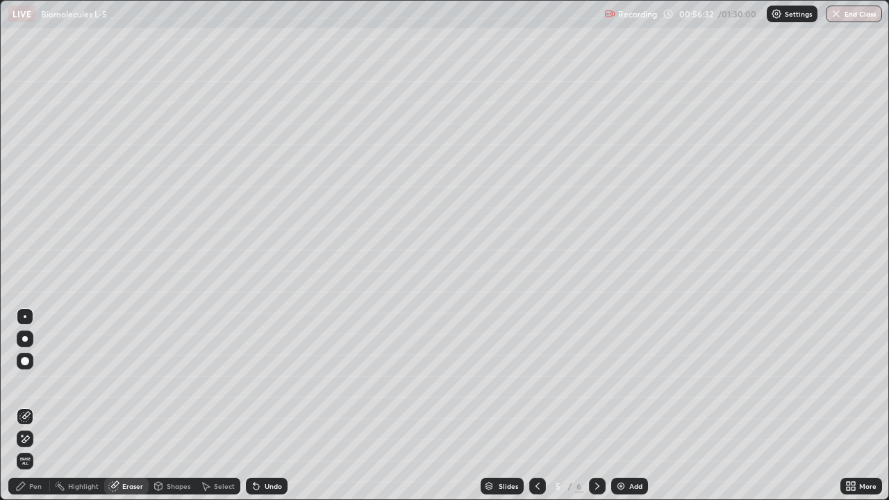
click at [33, 406] on div "Pen" at bounding box center [35, 486] width 13 height 7
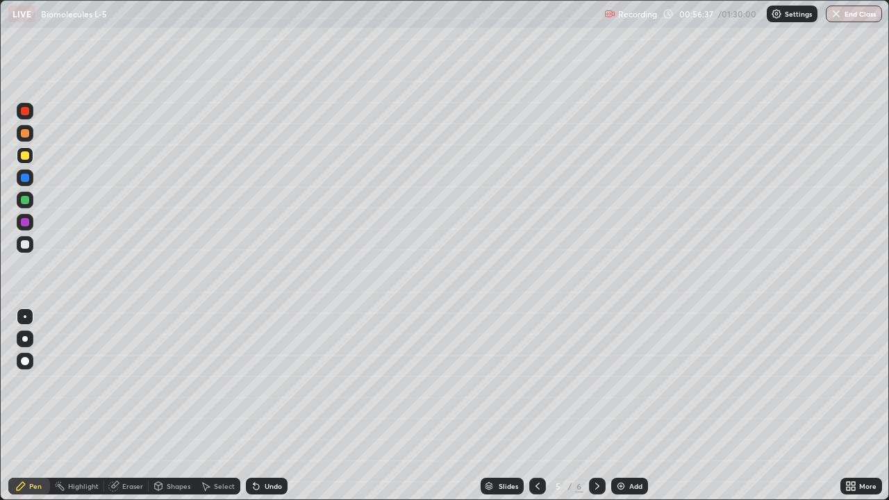
click at [121, 406] on div "Eraser" at bounding box center [126, 486] width 44 height 17
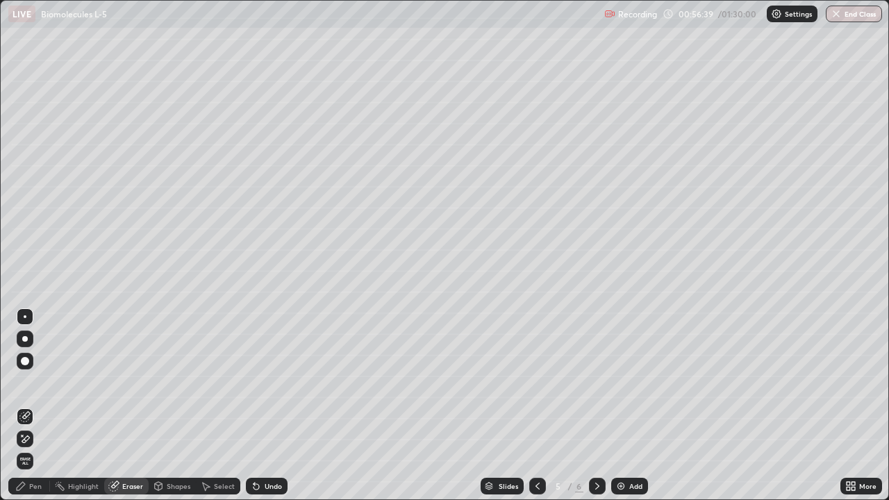
click at [31, 406] on div "Pen" at bounding box center [29, 486] width 42 height 17
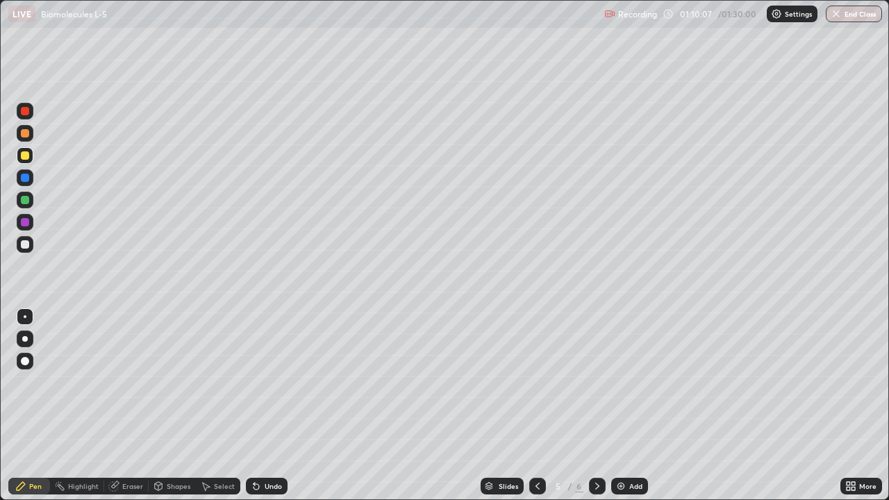
click at [619, 406] on img at bounding box center [621, 486] width 11 height 11
click at [117, 406] on div "Eraser" at bounding box center [126, 486] width 44 height 28
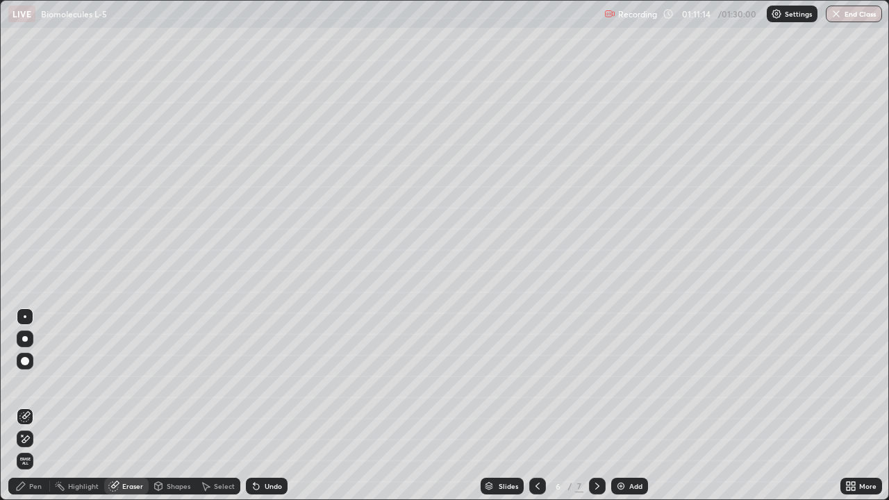
click at [224, 406] on div "Select" at bounding box center [224, 486] width 21 height 7
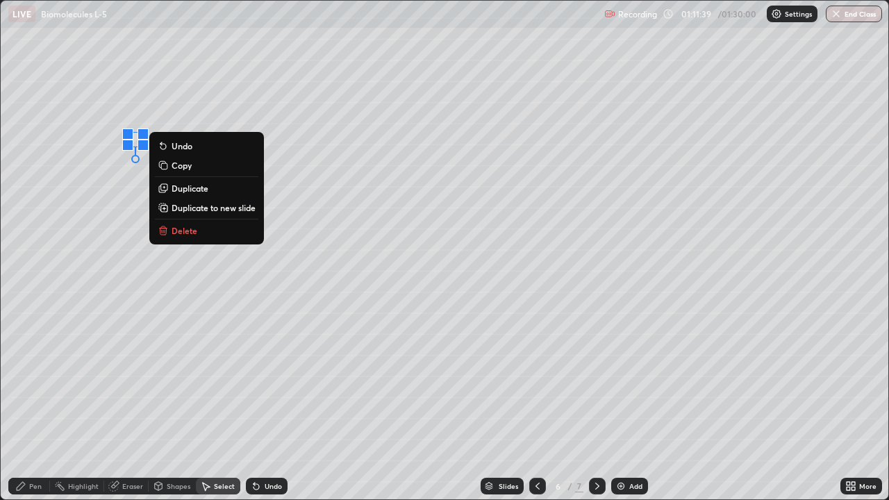
click at [135, 281] on div "0 ° Undo Copy Duplicate Duplicate to new slide Delete" at bounding box center [445, 250] width 888 height 499
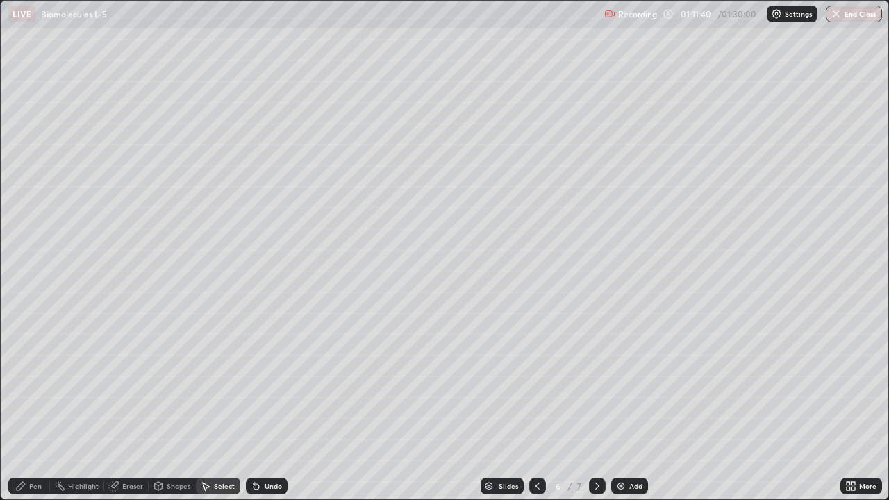
click at [36, 406] on div "Pen" at bounding box center [29, 486] width 42 height 17
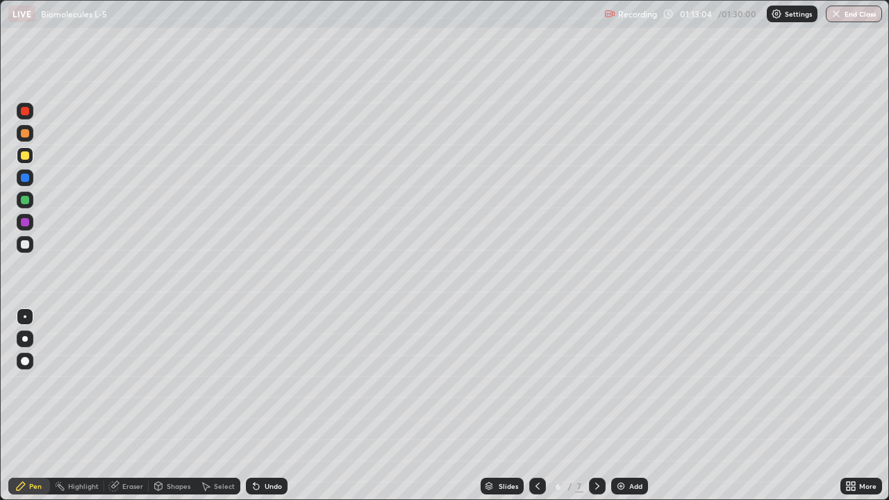
click at [124, 406] on div "Eraser" at bounding box center [132, 486] width 21 height 7
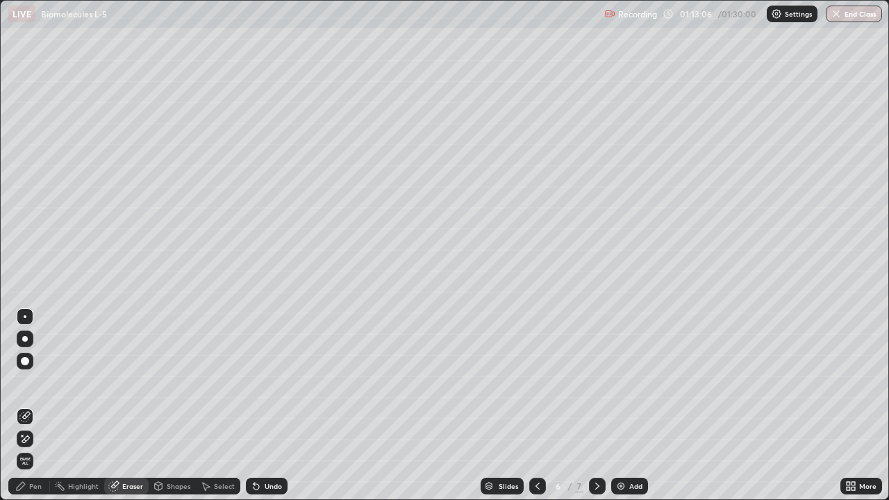
click at [29, 406] on div "Pen" at bounding box center [29, 486] width 42 height 17
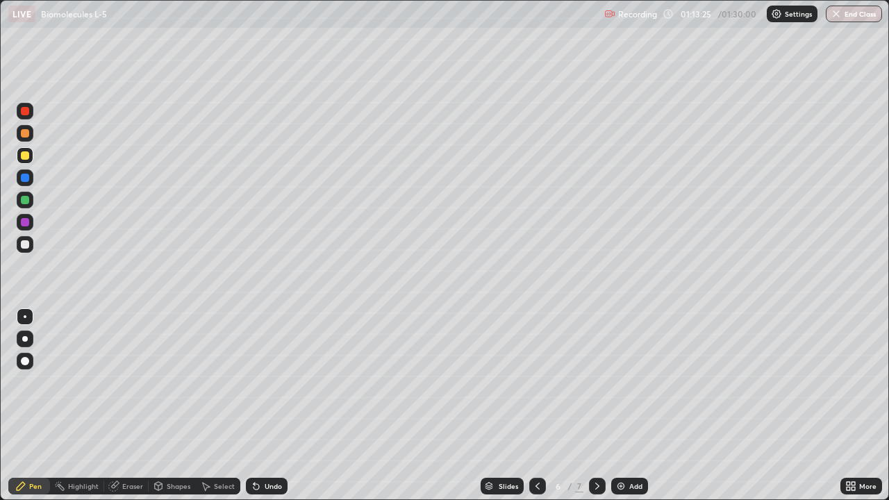
click at [26, 251] on div at bounding box center [25, 244] width 17 height 17
click at [634, 406] on div "Add" at bounding box center [635, 486] width 13 height 7
click at [26, 133] on div at bounding box center [25, 133] width 8 height 8
click at [847, 16] on button "End Class" at bounding box center [854, 14] width 55 height 17
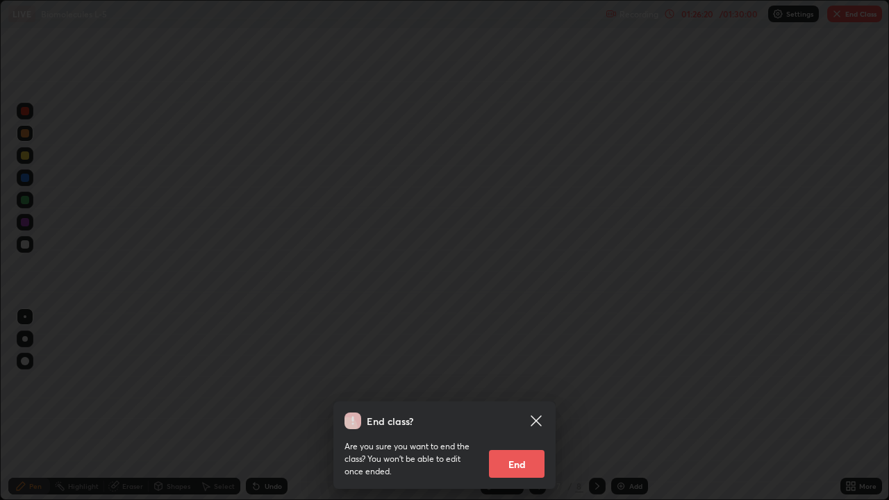
click at [516, 406] on button "End" at bounding box center [517, 464] width 56 height 28
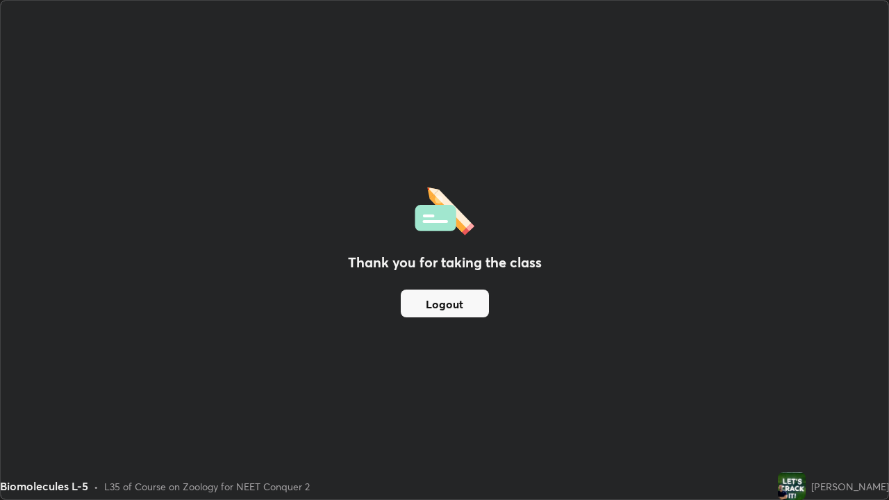
click at [23, 406] on div "Thank you for taking the class Logout" at bounding box center [445, 250] width 888 height 499
click at [6, 406] on div "Thank you for taking the class Logout" at bounding box center [445, 250] width 888 height 499
click at [848, 255] on div "Thank you for taking the class Logout" at bounding box center [445, 250] width 888 height 499
